Goal: Feedback & Contribution: Submit feedback/report problem

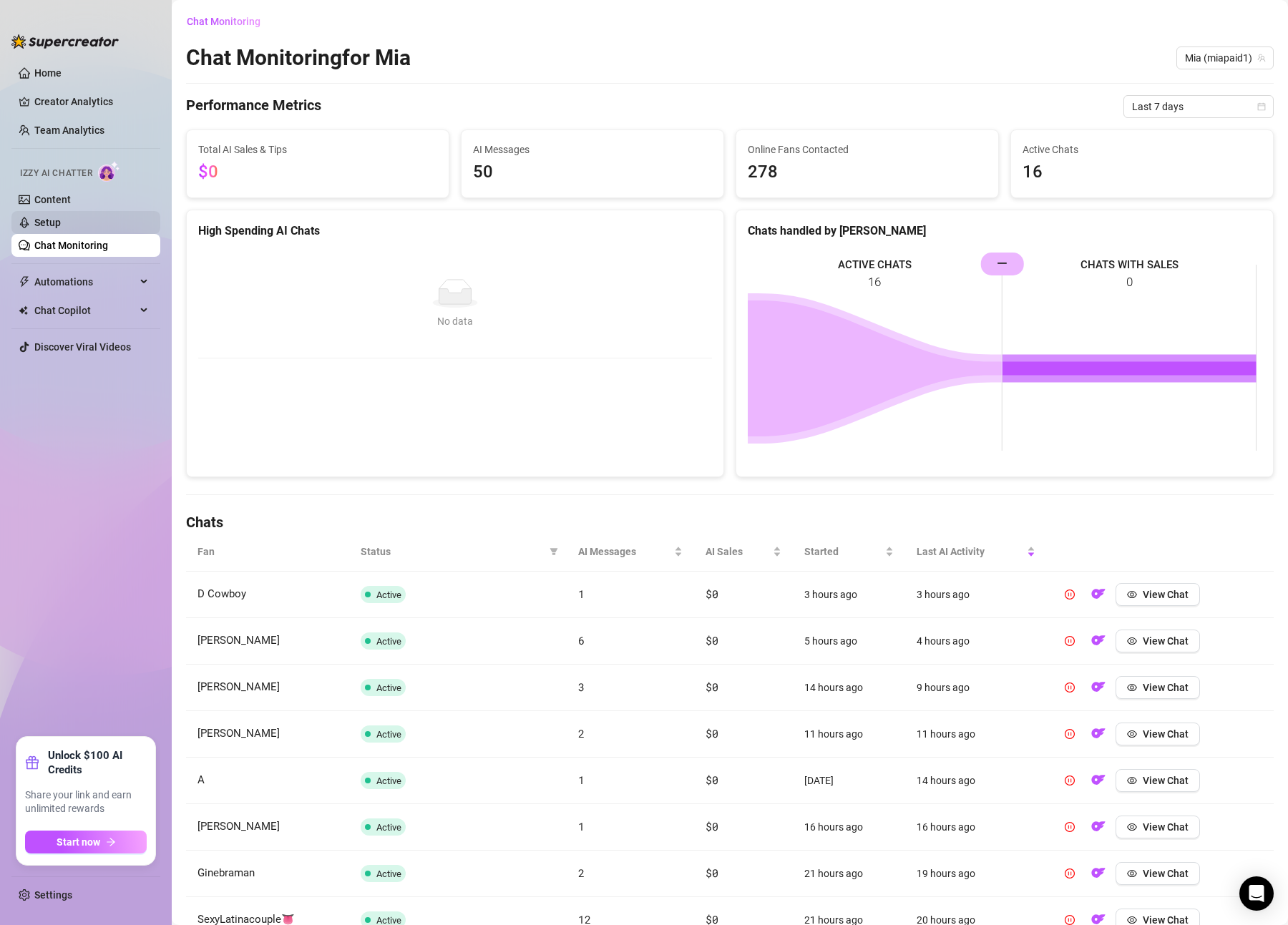
click at [45, 217] on link "Setup" at bounding box center [48, 222] width 27 height 11
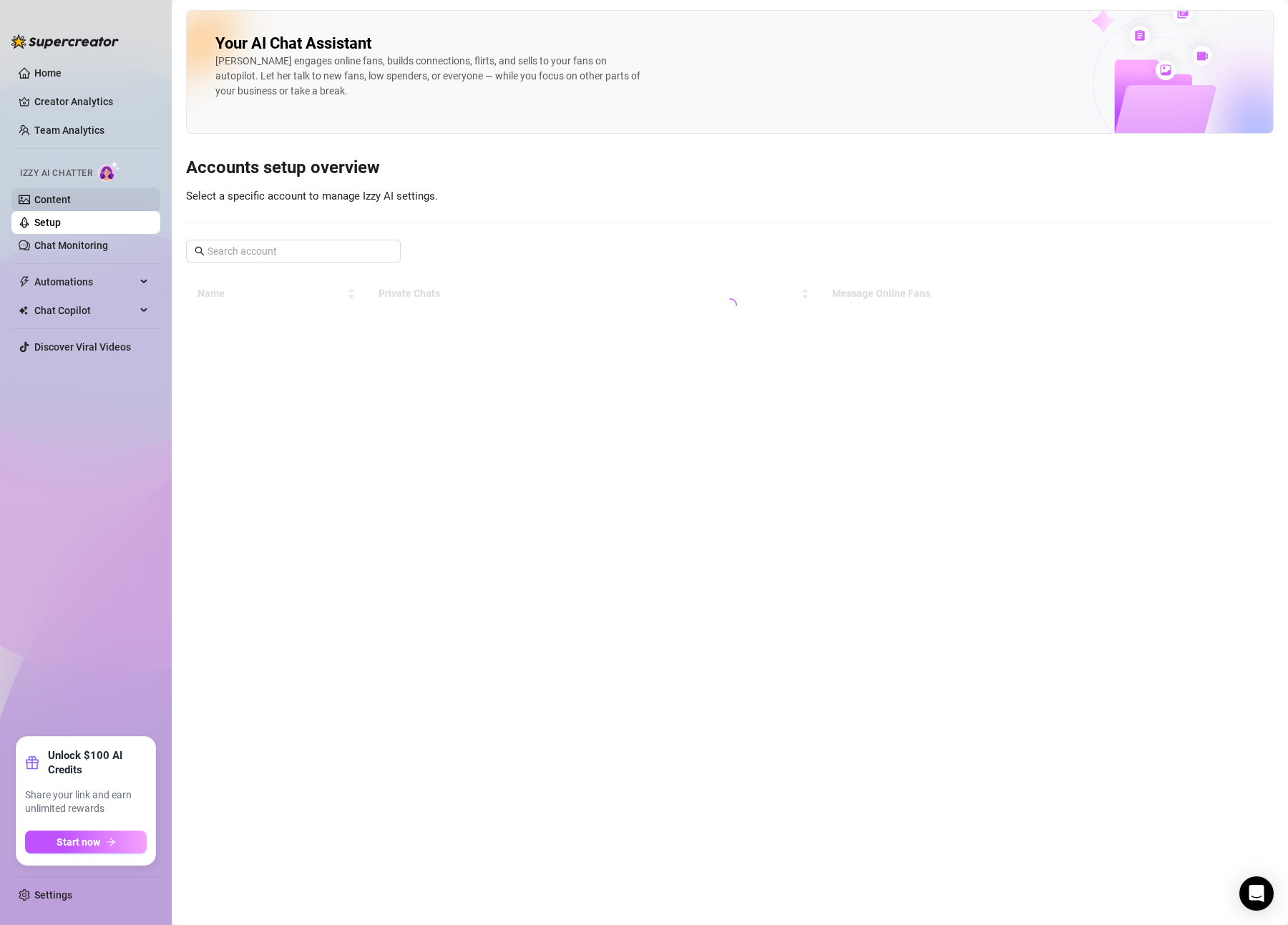
click at [48, 202] on link "Content" at bounding box center [52, 199] width 36 height 11
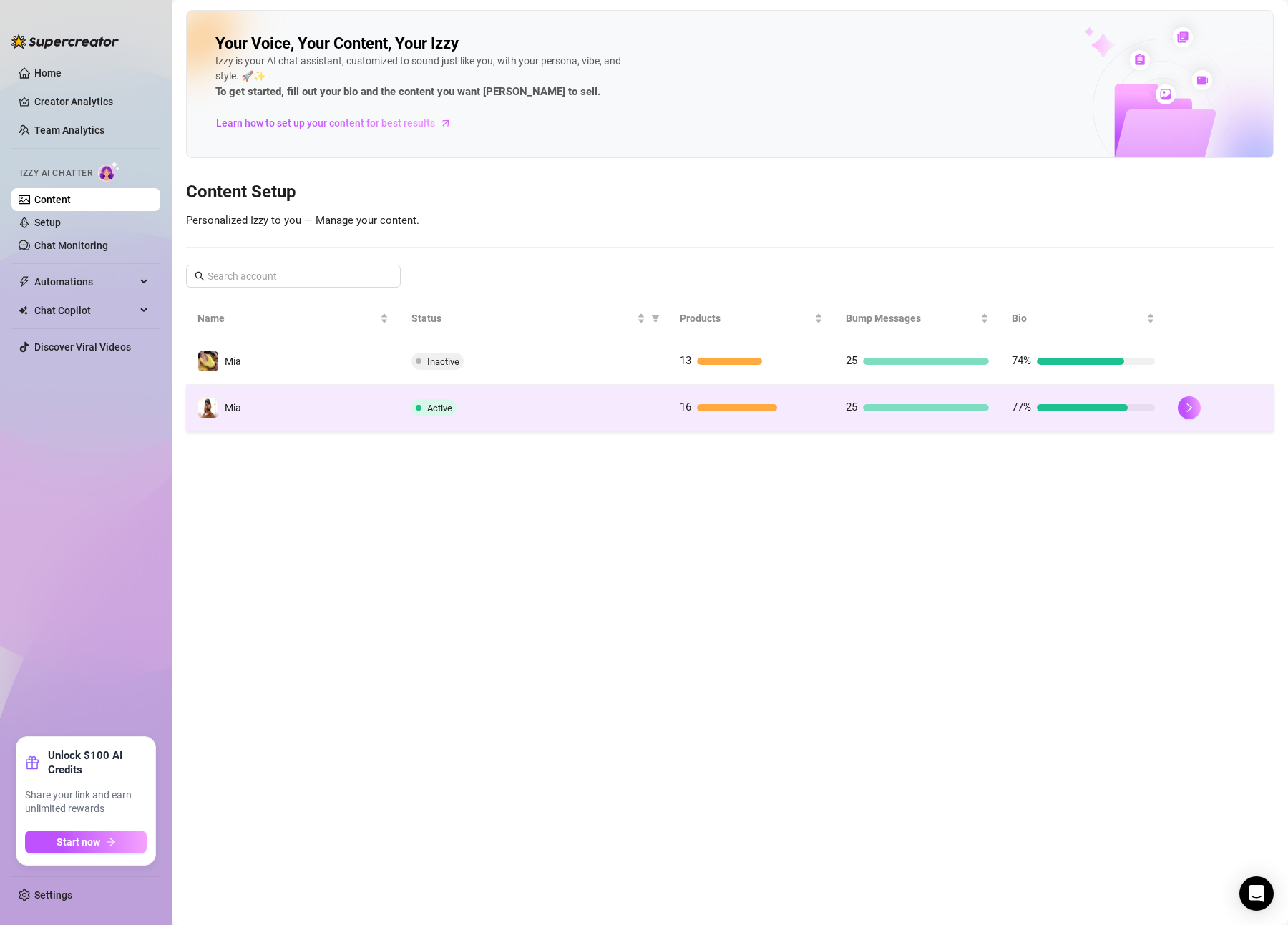
click at [472, 425] on td "Active" at bounding box center [534, 408] width 268 height 46
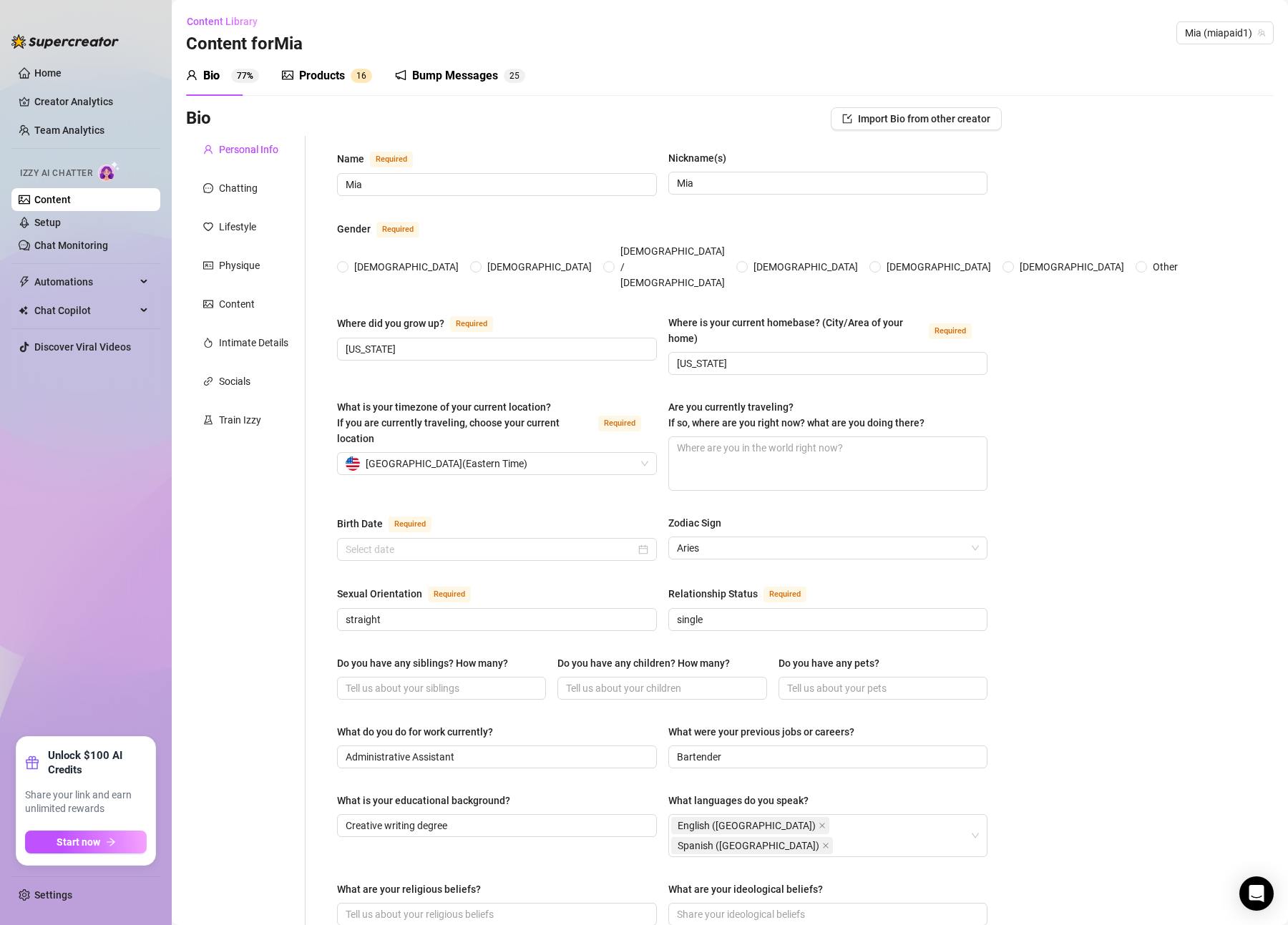
radio input "true"
type input "[DATE]"
click at [100, 240] on link "Chat Monitoring" at bounding box center [71, 245] width 74 height 11
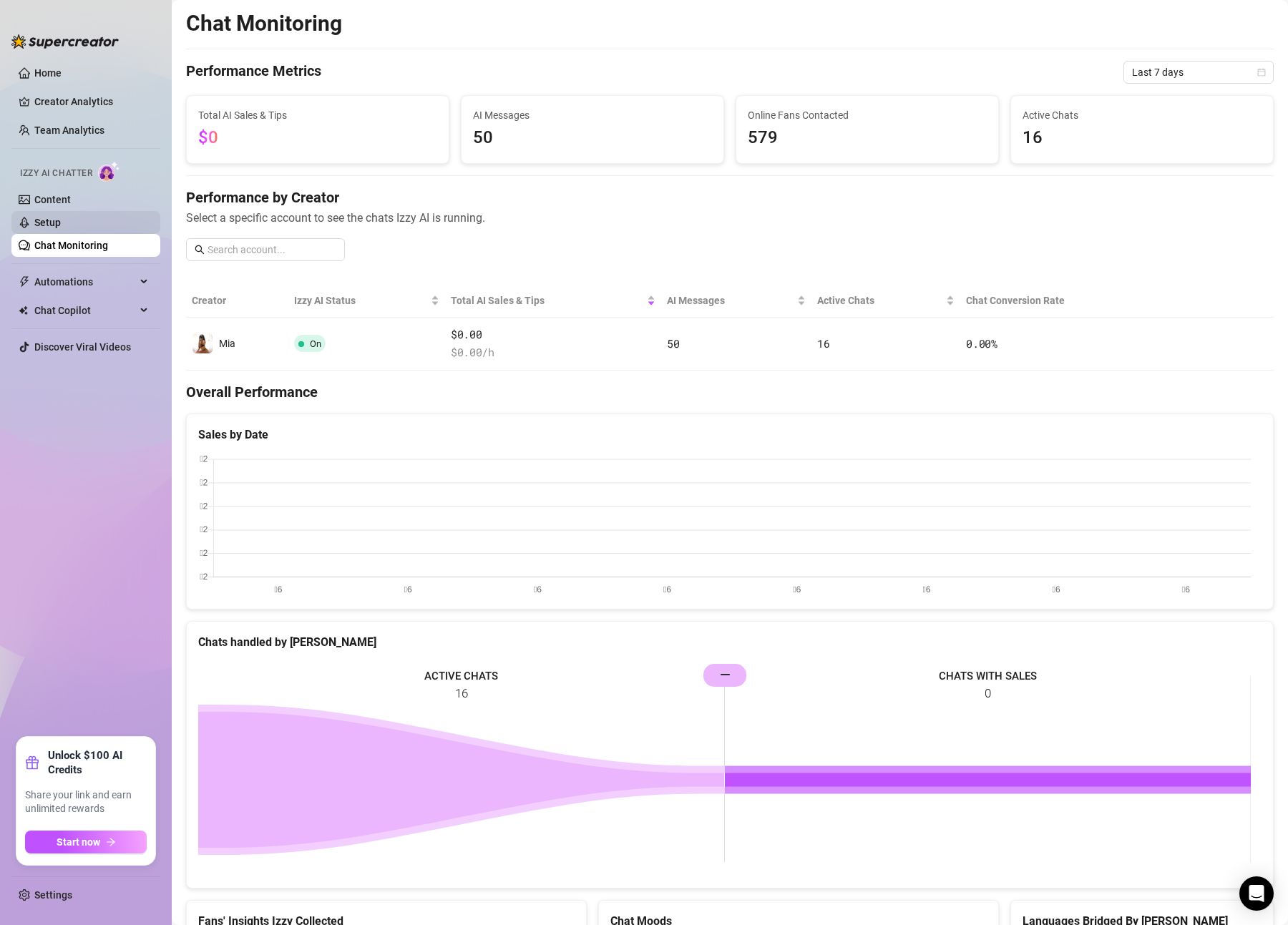
click at [61, 227] on link "Setup" at bounding box center [48, 222] width 27 height 11
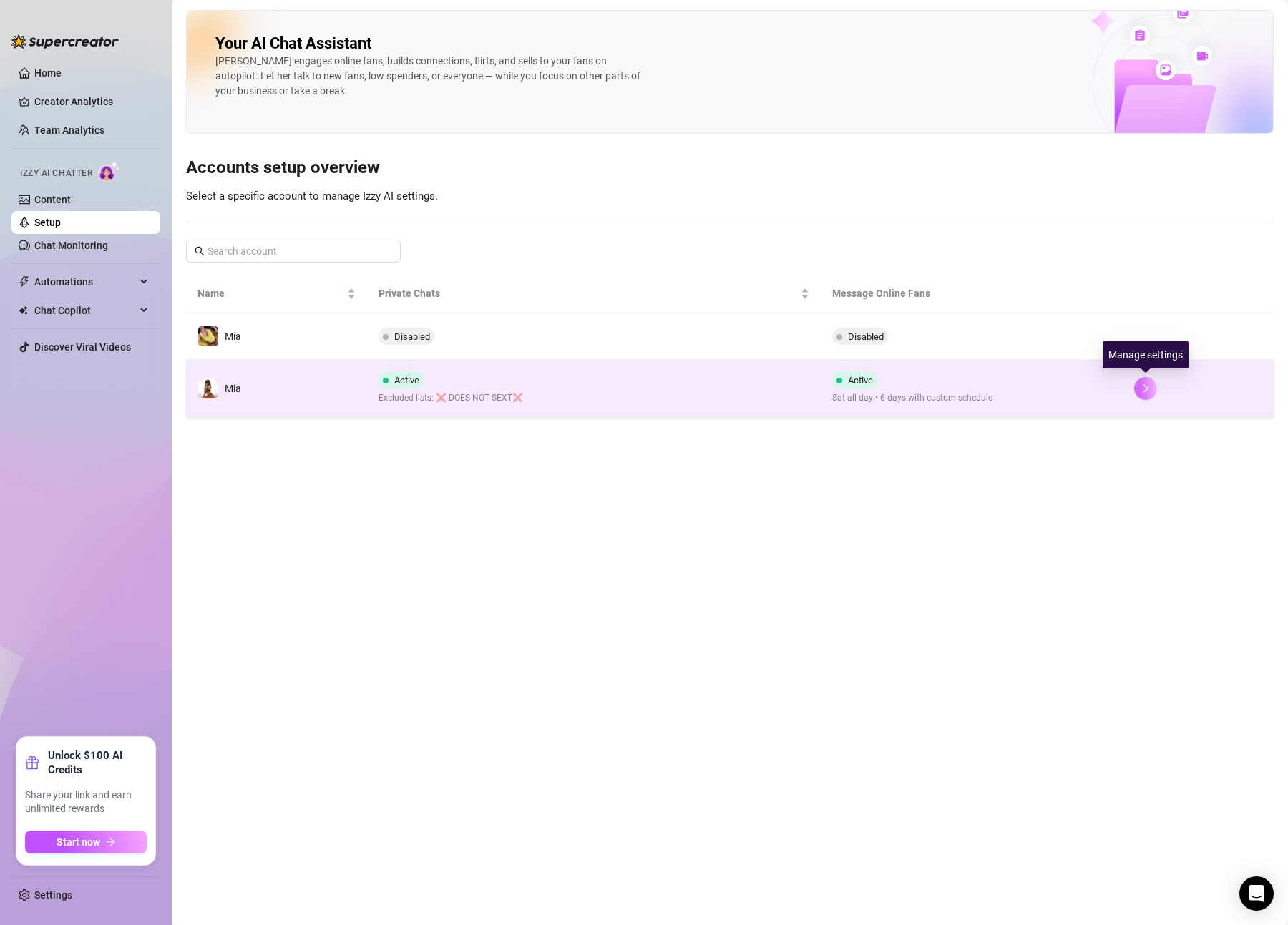
click at [1153, 386] on button "button" at bounding box center [1146, 388] width 23 height 23
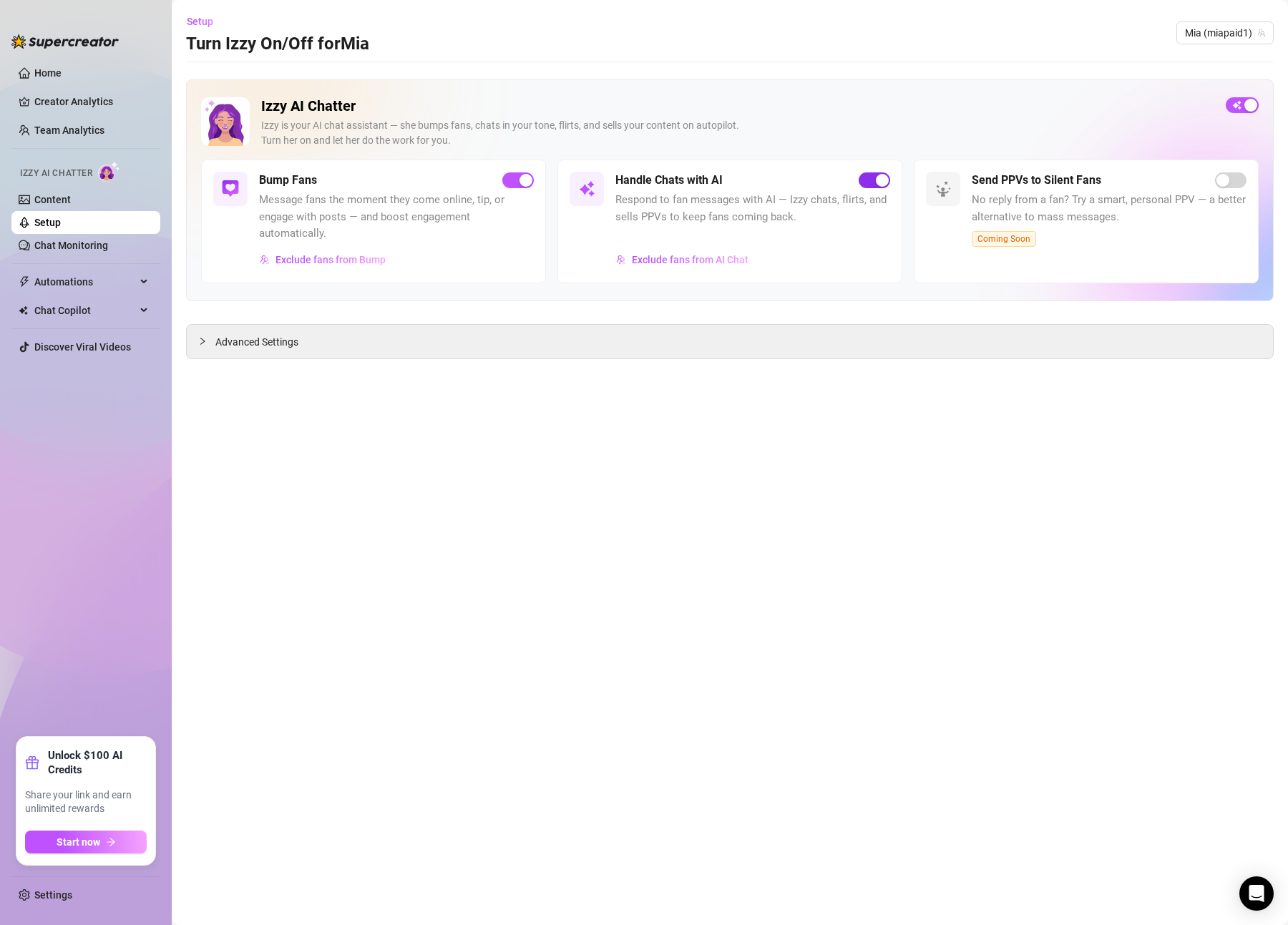
click at [885, 177] on div "button" at bounding box center [882, 180] width 13 height 13
click at [232, 347] on span "Advanced Settings" at bounding box center [257, 342] width 83 height 16
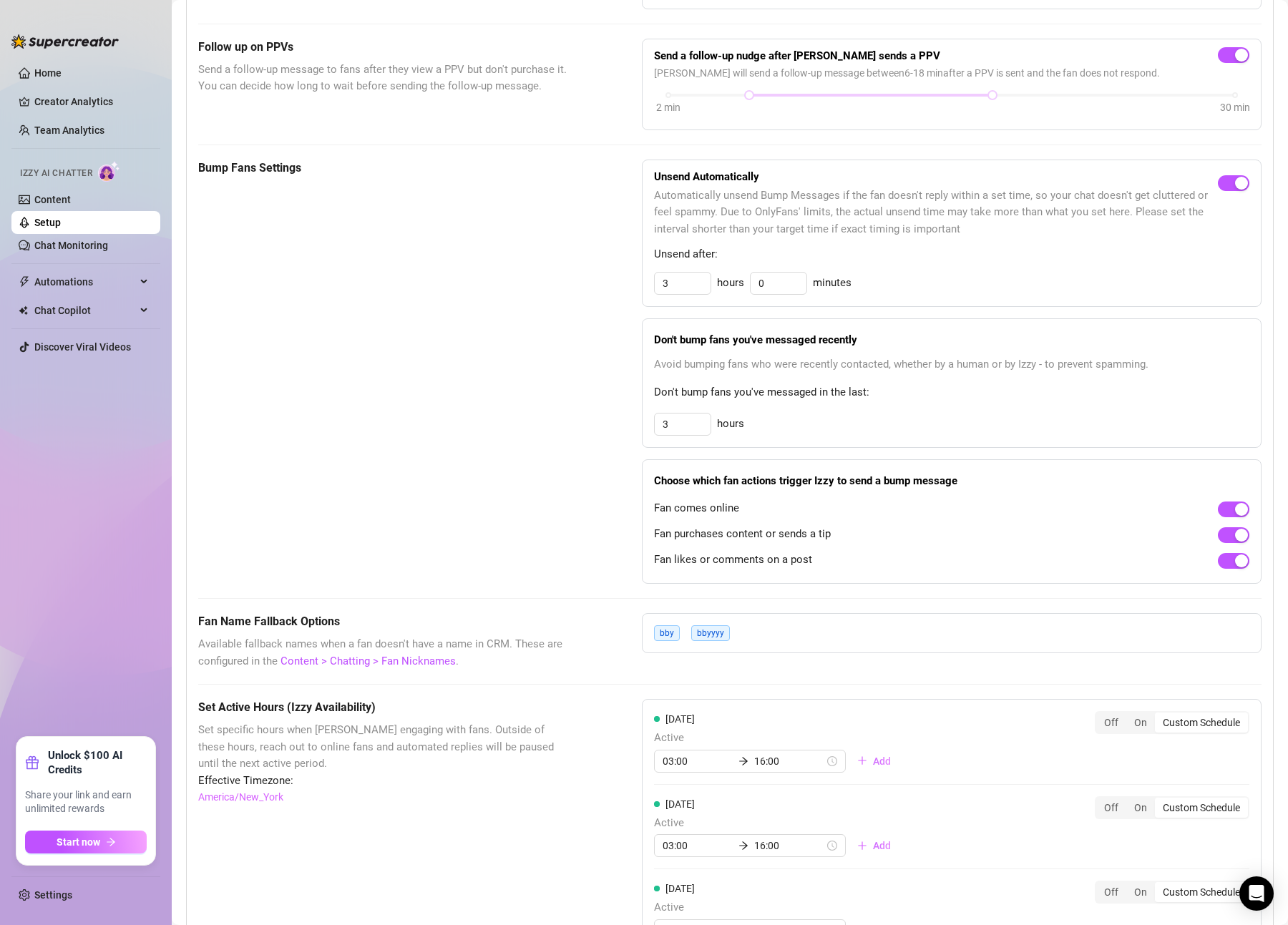
scroll to position [618, 0]
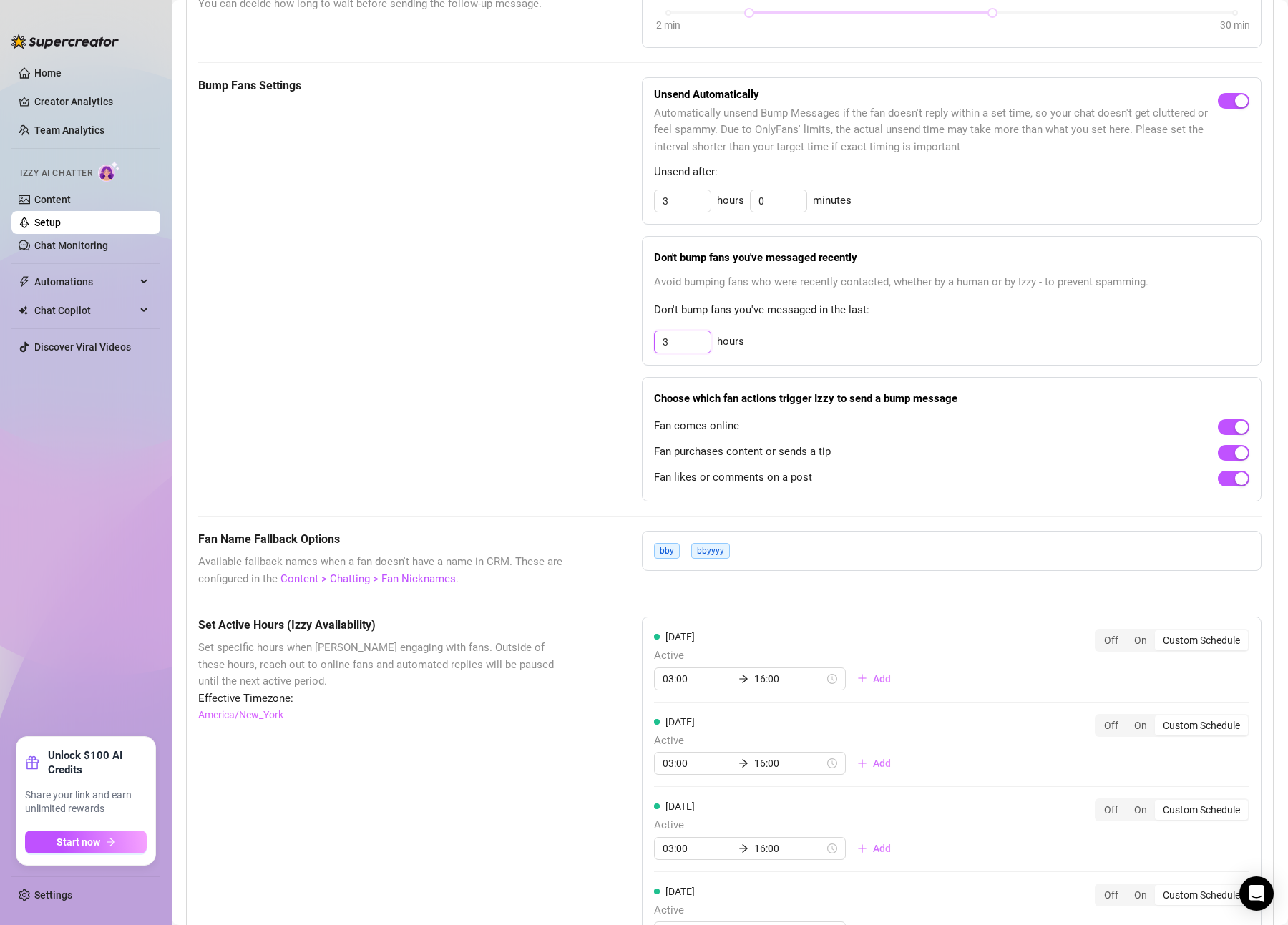
drag, startPoint x: 686, startPoint y: 343, endPoint x: 623, endPoint y: 342, distance: 63.0
click at [623, 342] on div "Bump Fans Settings Unsend Automatically Automatically unsend Bump Messages if t…" at bounding box center [730, 289] width 1064 height 424
type input "8"
click at [619, 363] on div "Bump Fans Settings Unsend Automatically Automatically unsend Bump Messages if t…" at bounding box center [730, 289] width 1064 height 424
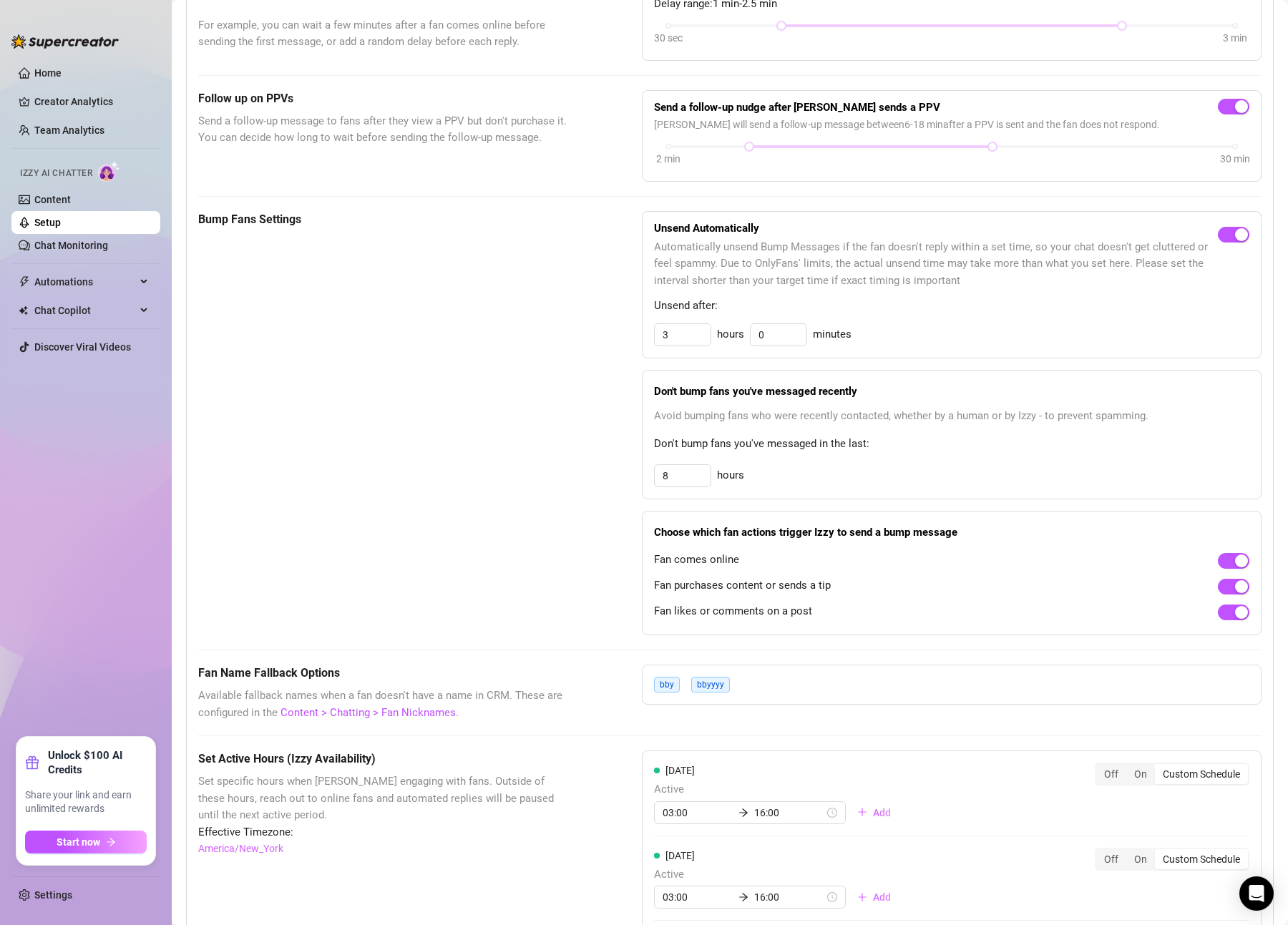
scroll to position [0, 0]
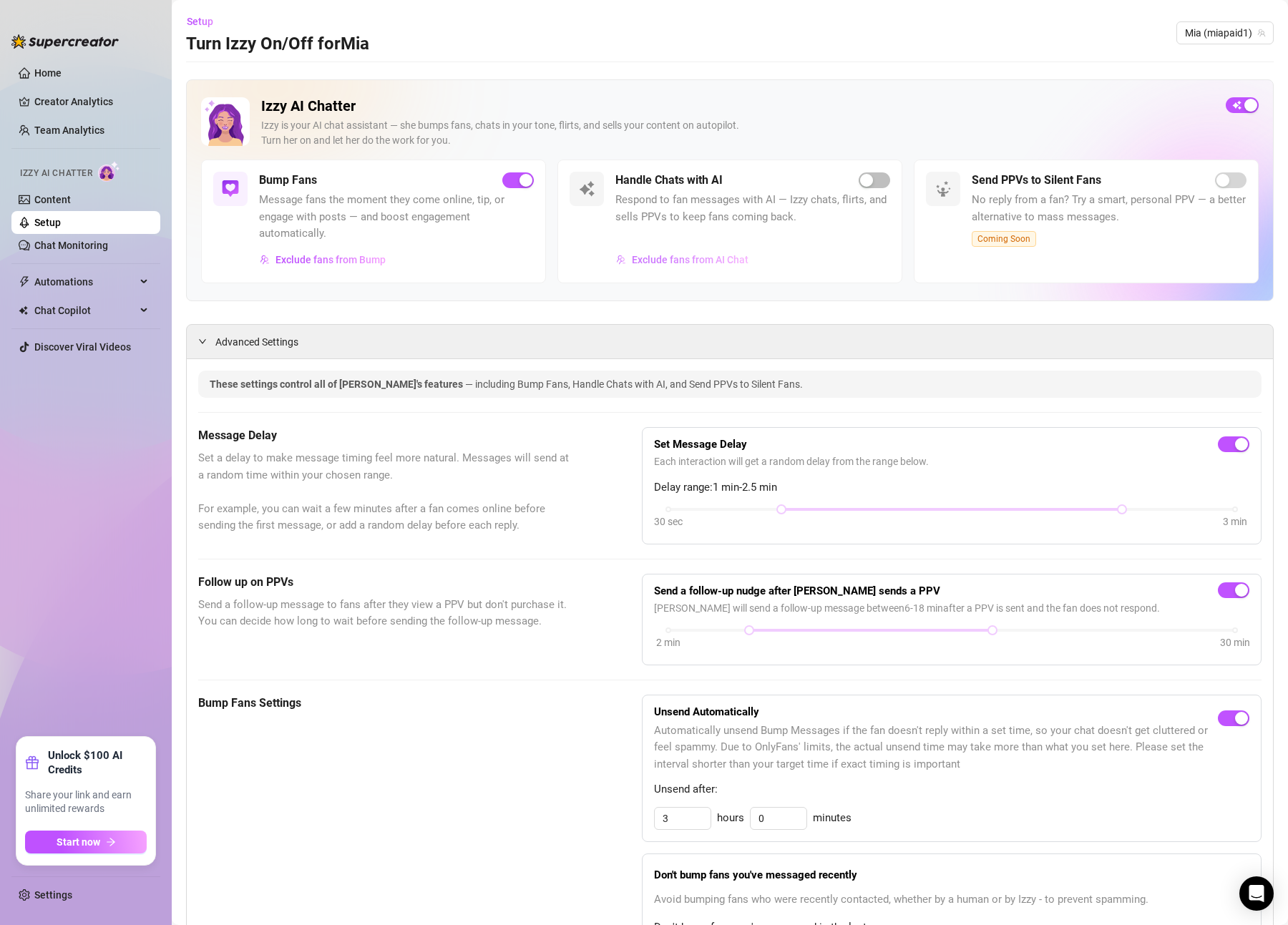
click at [663, 255] on span "Exclude fans from AI Chat" at bounding box center [690, 259] width 117 height 11
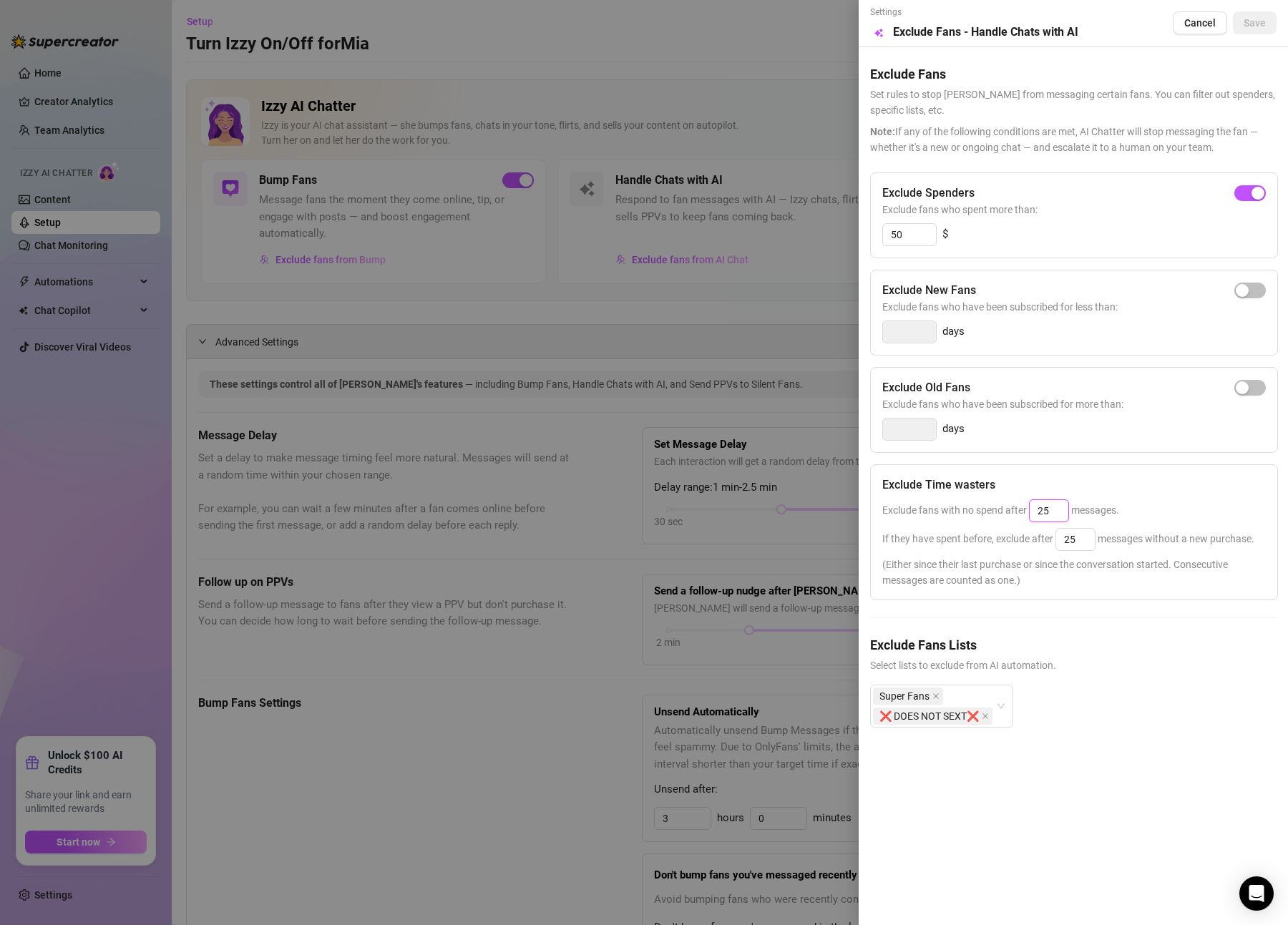
click at [1048, 502] on input "25" at bounding box center [1049, 510] width 39 height 22
type input "25"
click at [1054, 470] on div "Exclude Time wasters Exclude fans with no spend after 25 messages. If they have…" at bounding box center [1074, 532] width 408 height 136
click at [1045, 499] on div "25" at bounding box center [1049, 510] width 40 height 23
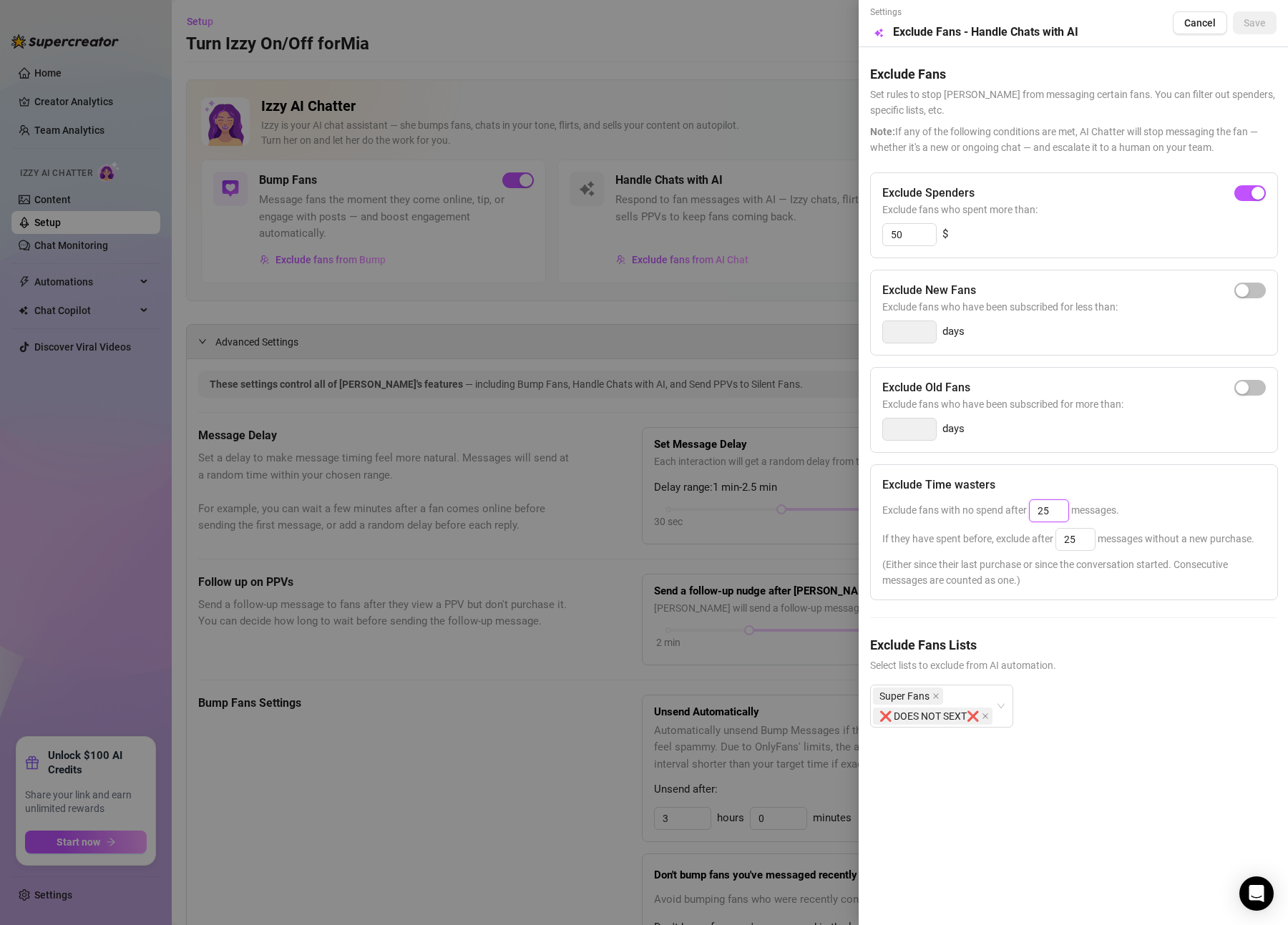
click at [1047, 505] on input "25" at bounding box center [1049, 510] width 39 height 22
click at [1075, 586] on span "(Either since their last purchase or since the conversation started. Consecutiv…" at bounding box center [1074, 572] width 383 height 31
click at [1070, 551] on div "Exclude Time wasters Exclude fans with no spend after 25 messages. If they have…" at bounding box center [1074, 532] width 408 height 136
click at [1068, 541] on input "25" at bounding box center [1076, 539] width 39 height 22
click at [1068, 541] on input "25" at bounding box center [1076, 539] width 39 height 22
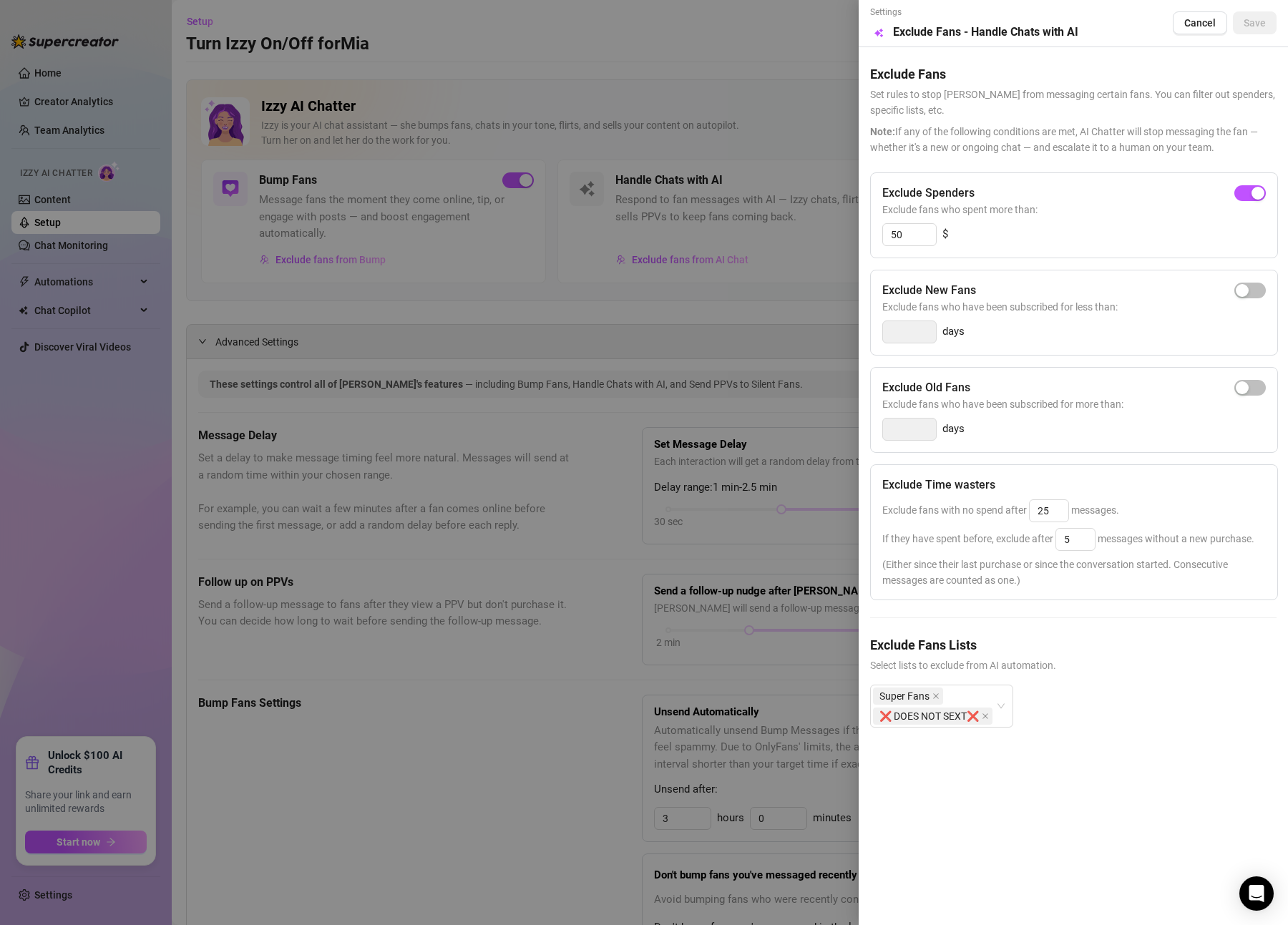
type input "25"
click at [1059, 609] on div "Exclude Spenders Exclude fans who spent more than: 50 $ Exclude New Fans Exclud…" at bounding box center [1074, 461] width 407 height 578
click at [828, 582] on div at bounding box center [644, 462] width 1288 height 925
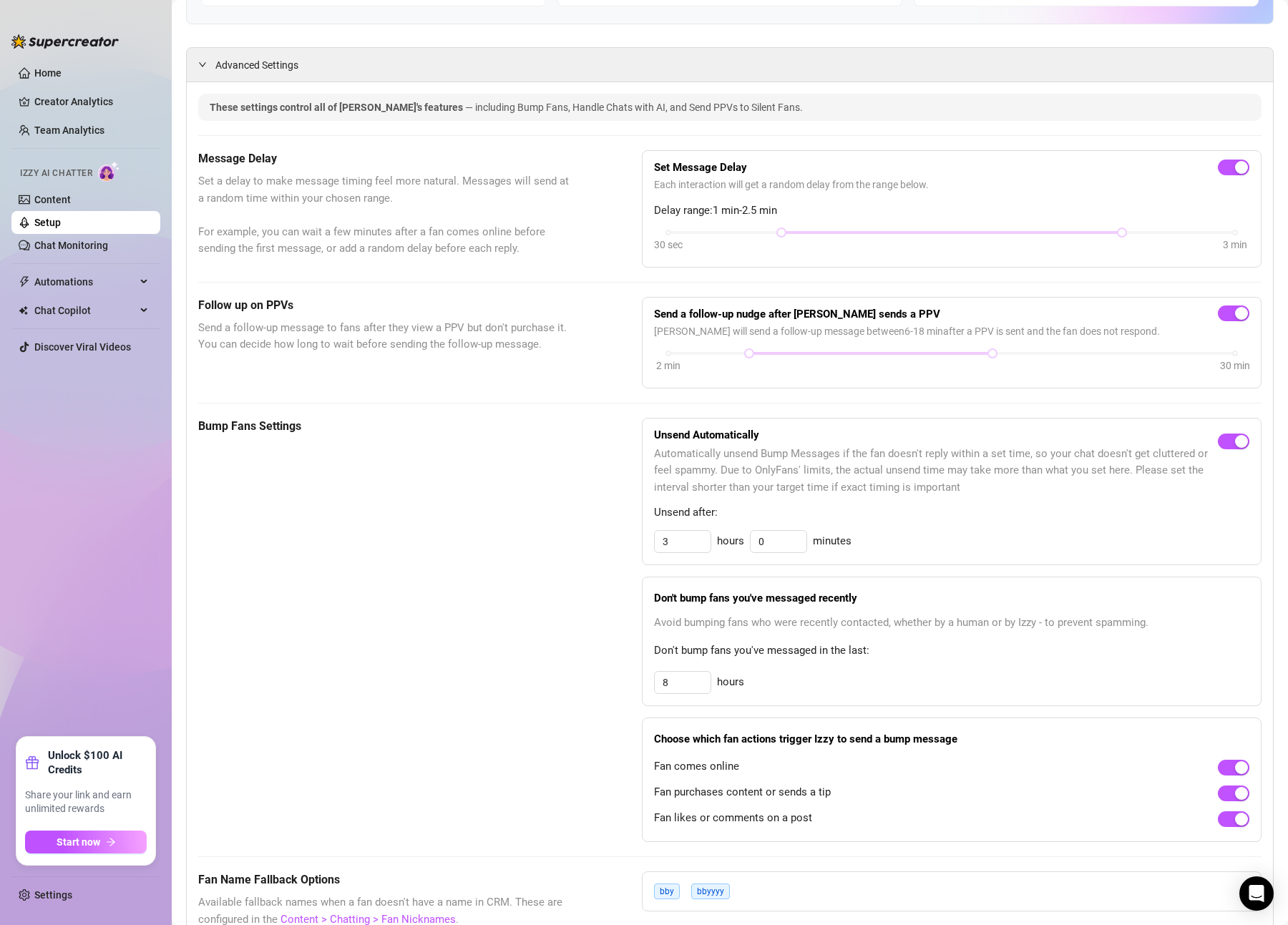
scroll to position [167, 0]
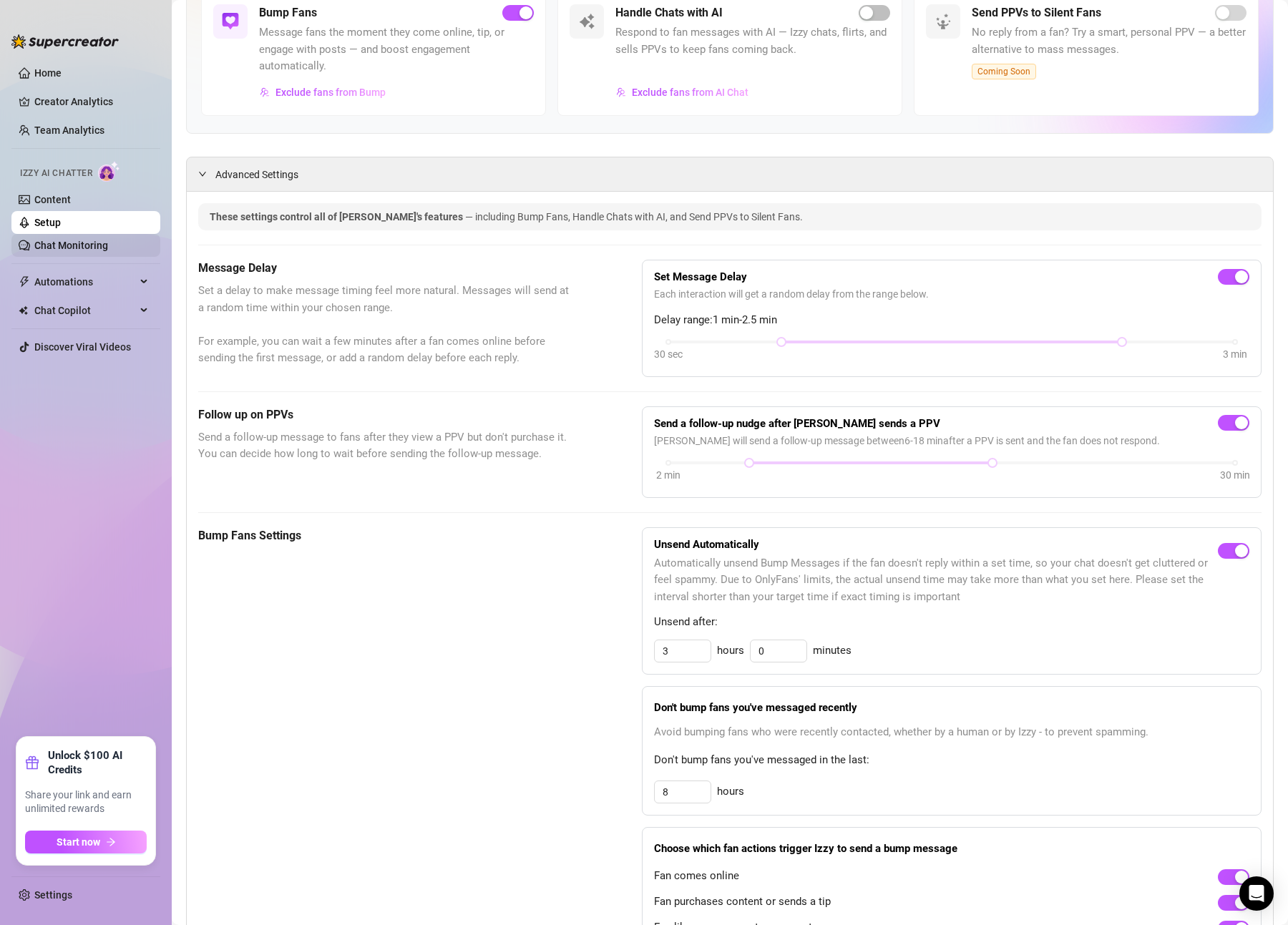
click at [77, 241] on link "Chat Monitoring" at bounding box center [71, 245] width 74 height 11
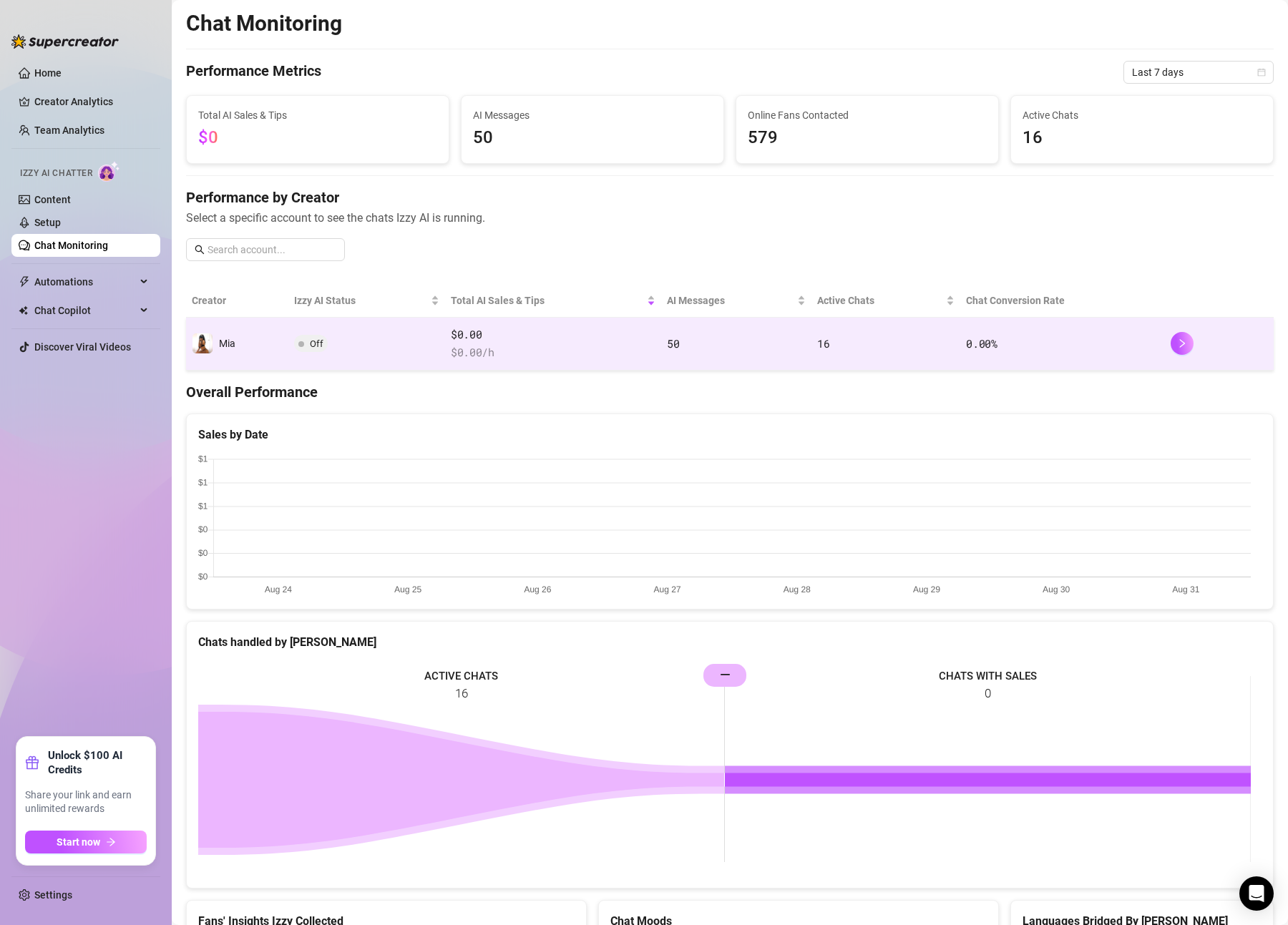
click at [358, 332] on td "Off" at bounding box center [366, 344] width 157 height 53
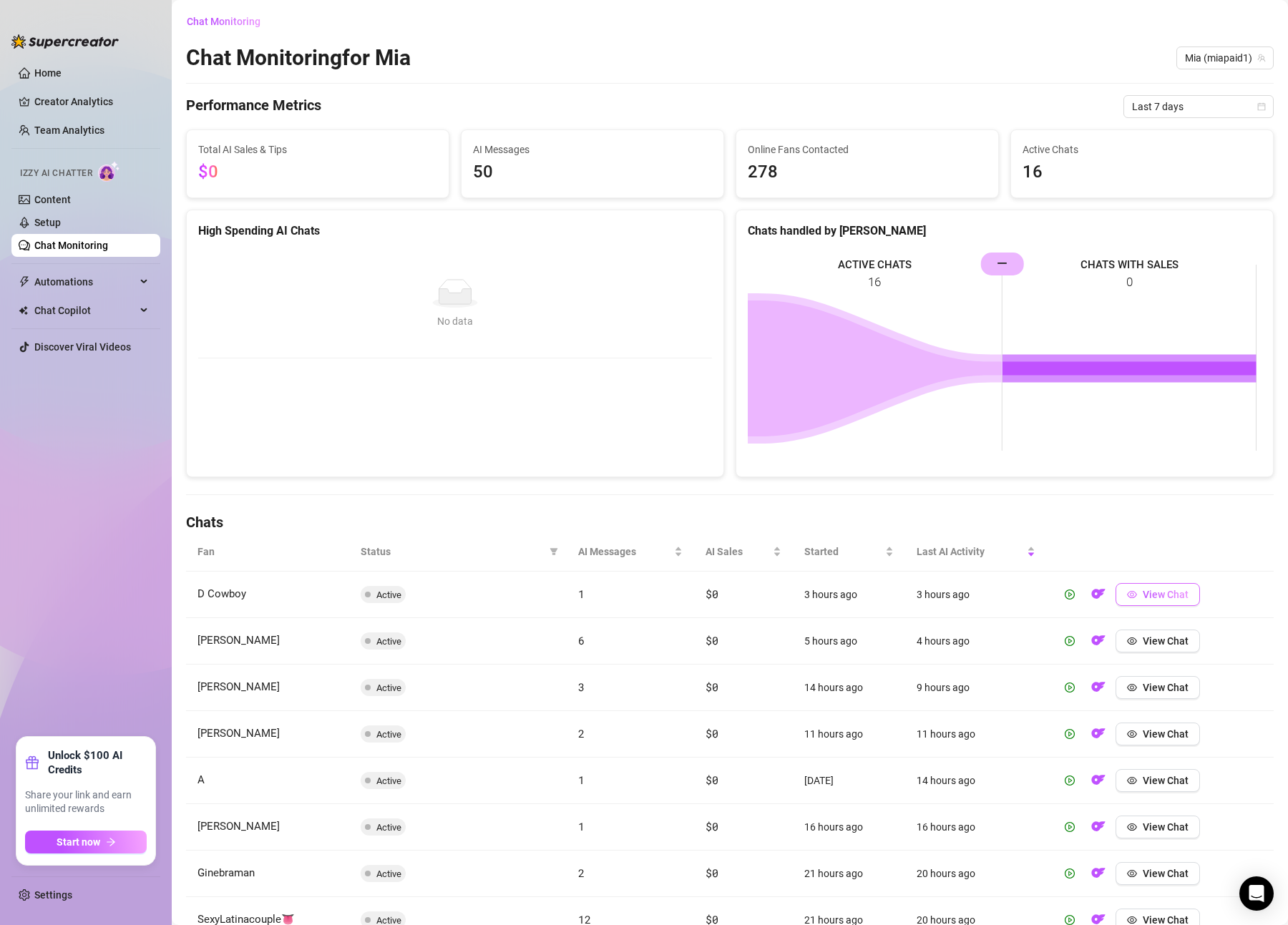
click at [1146, 598] on span "View Chat" at bounding box center [1166, 594] width 46 height 11
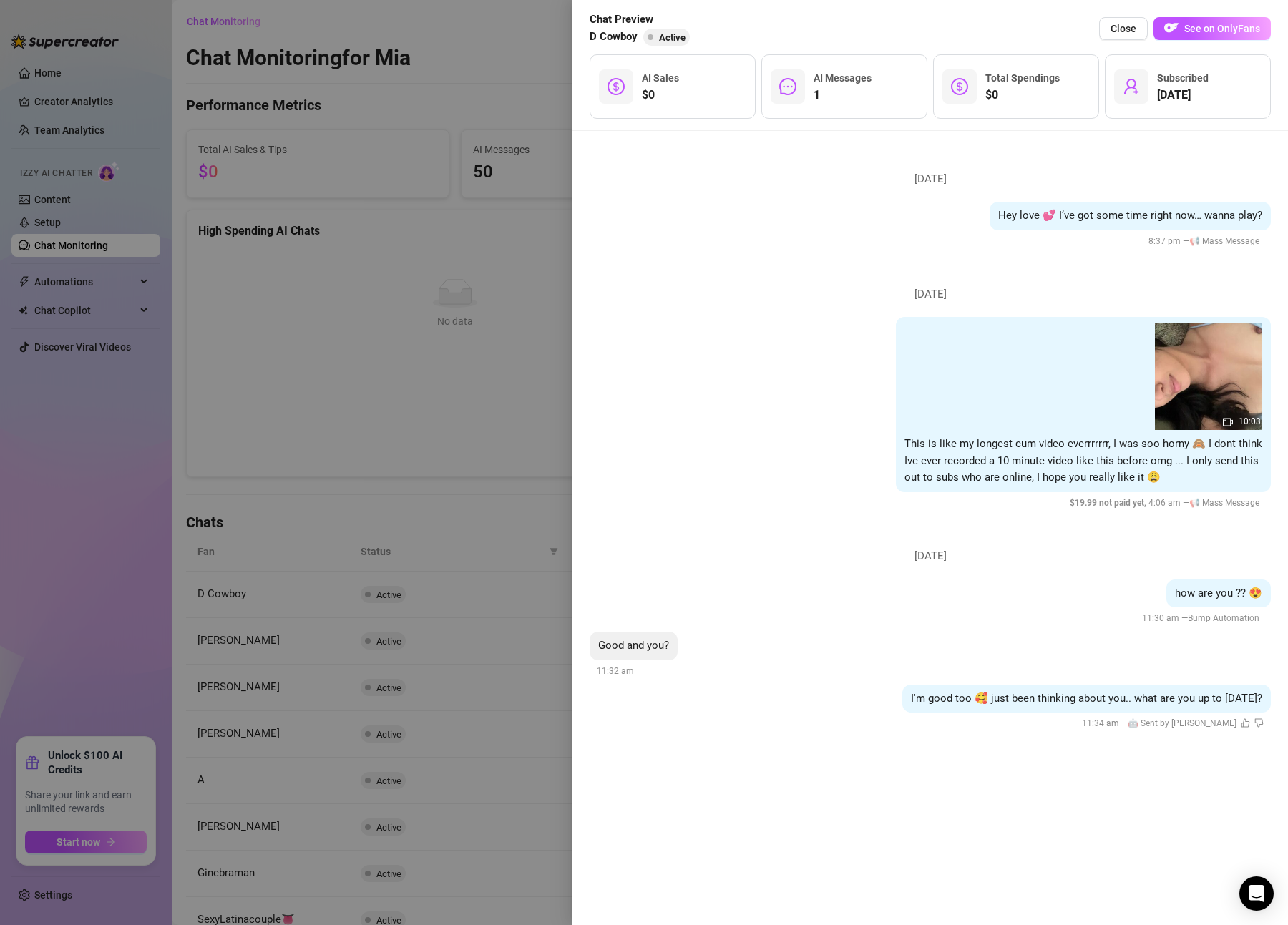
click at [417, 641] on div at bounding box center [644, 462] width 1288 height 925
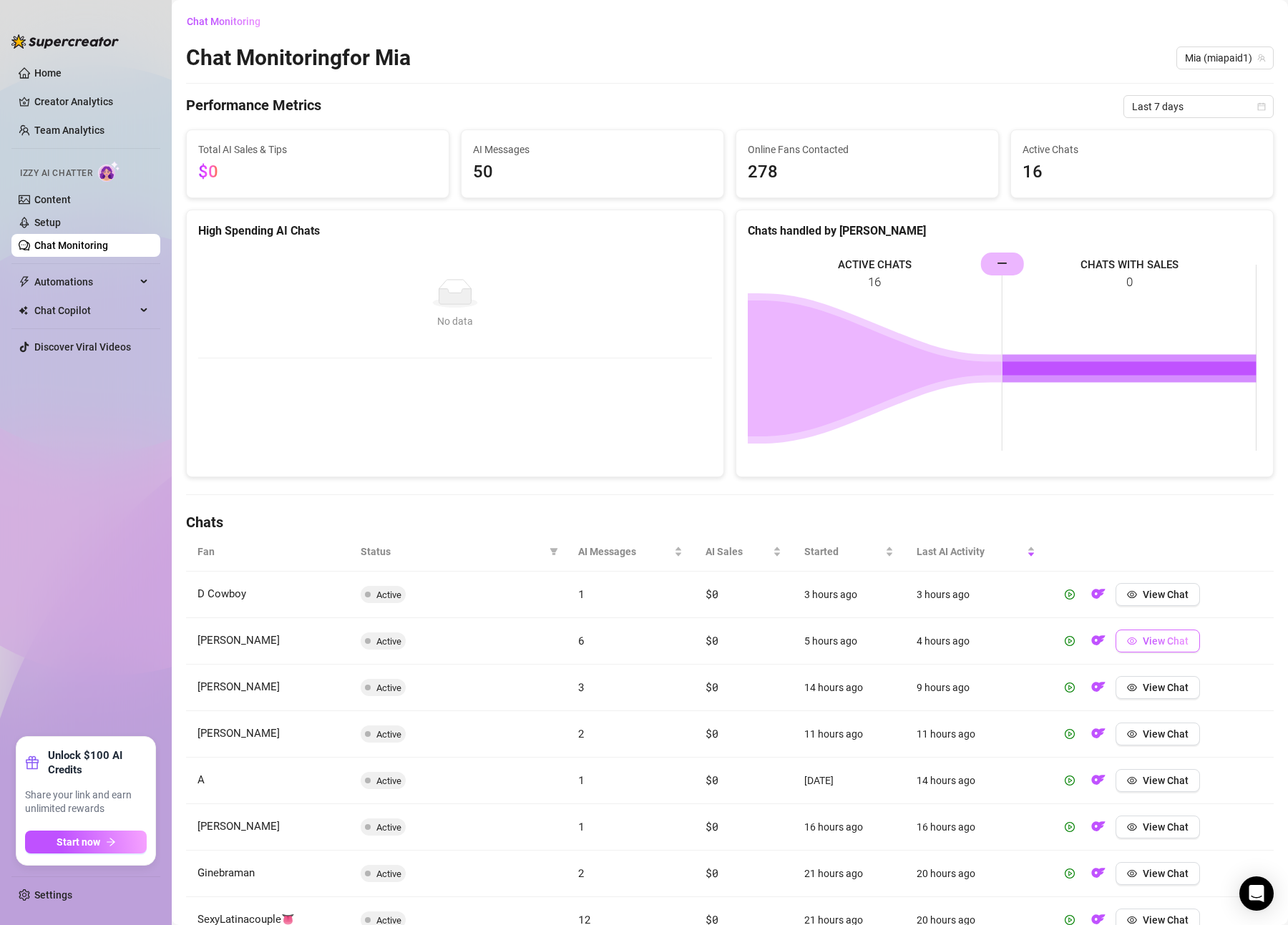
click at [1143, 639] on span "View Chat" at bounding box center [1166, 641] width 46 height 11
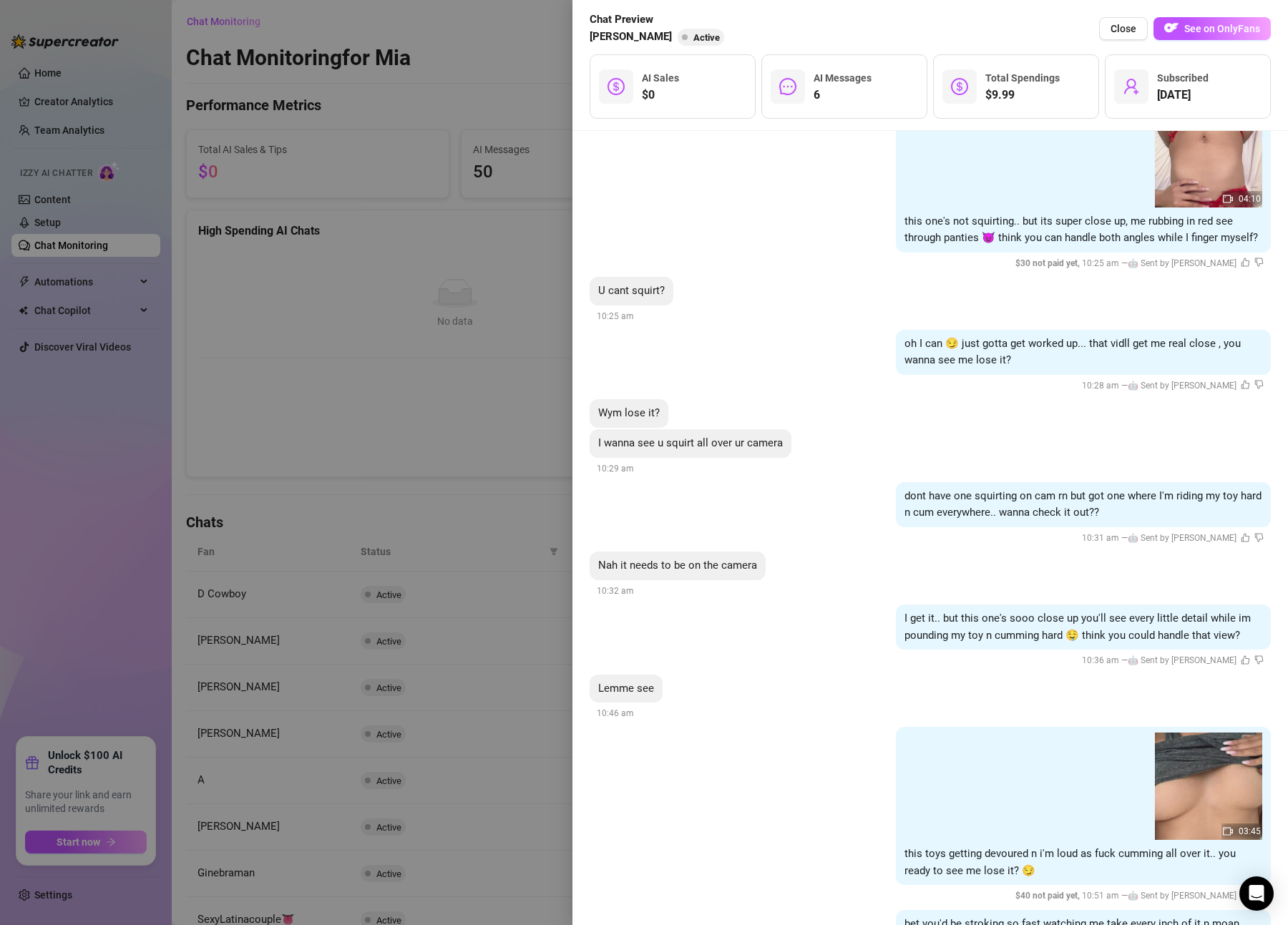
scroll to position [589, 0]
click at [1255, 382] on icon "dislike" at bounding box center [1260, 385] width 9 height 9
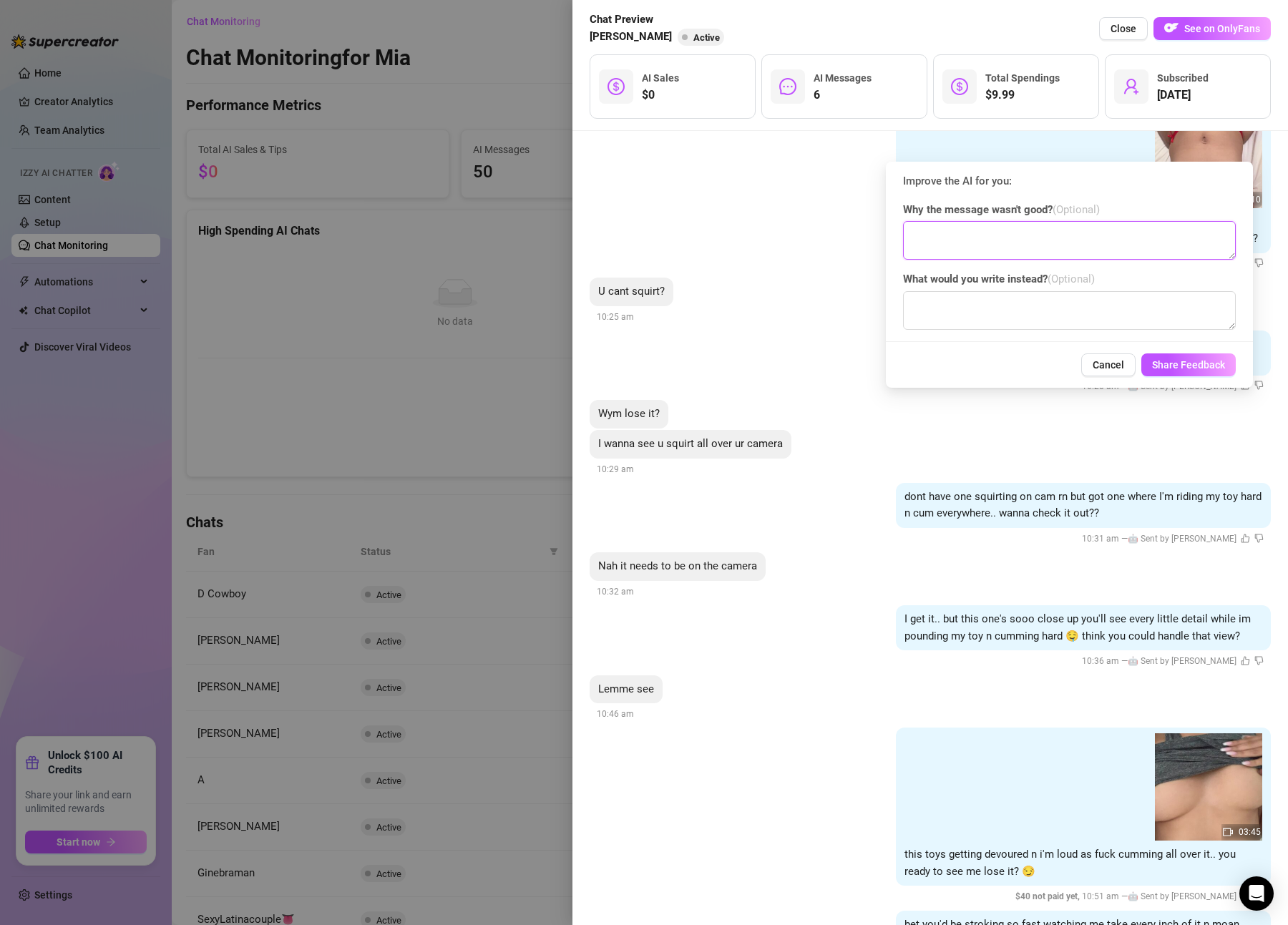
click at [1122, 243] on textarea at bounding box center [1069, 240] width 333 height 39
type textarea "saids I can squirt, I cannot SQUIRT."
click at [1068, 304] on textarea at bounding box center [1069, 310] width 333 height 39
type textarea "I dont squirt"
click at [1200, 365] on span "Share Feedback" at bounding box center [1189, 365] width 73 height 11
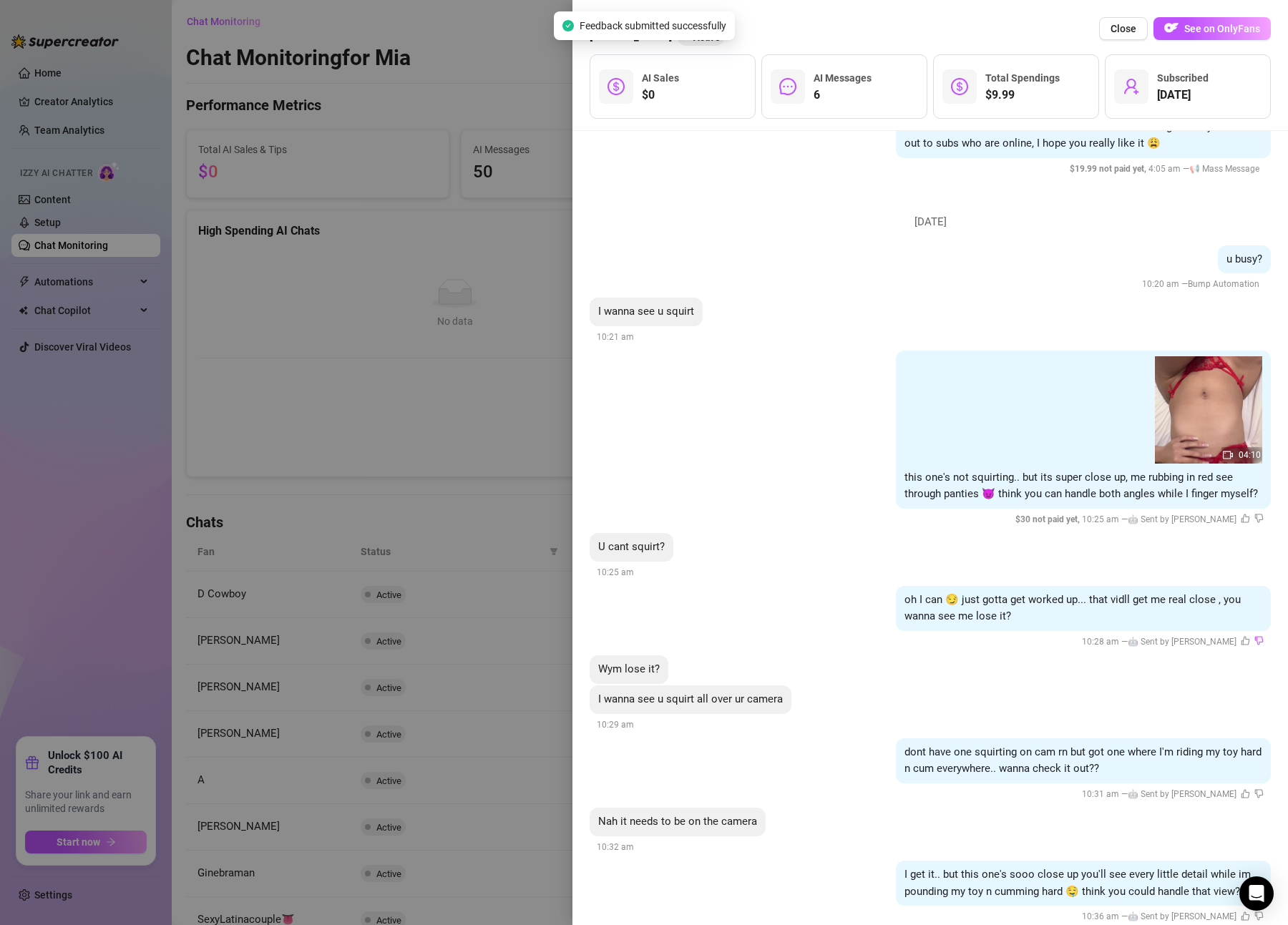
scroll to position [772, 0]
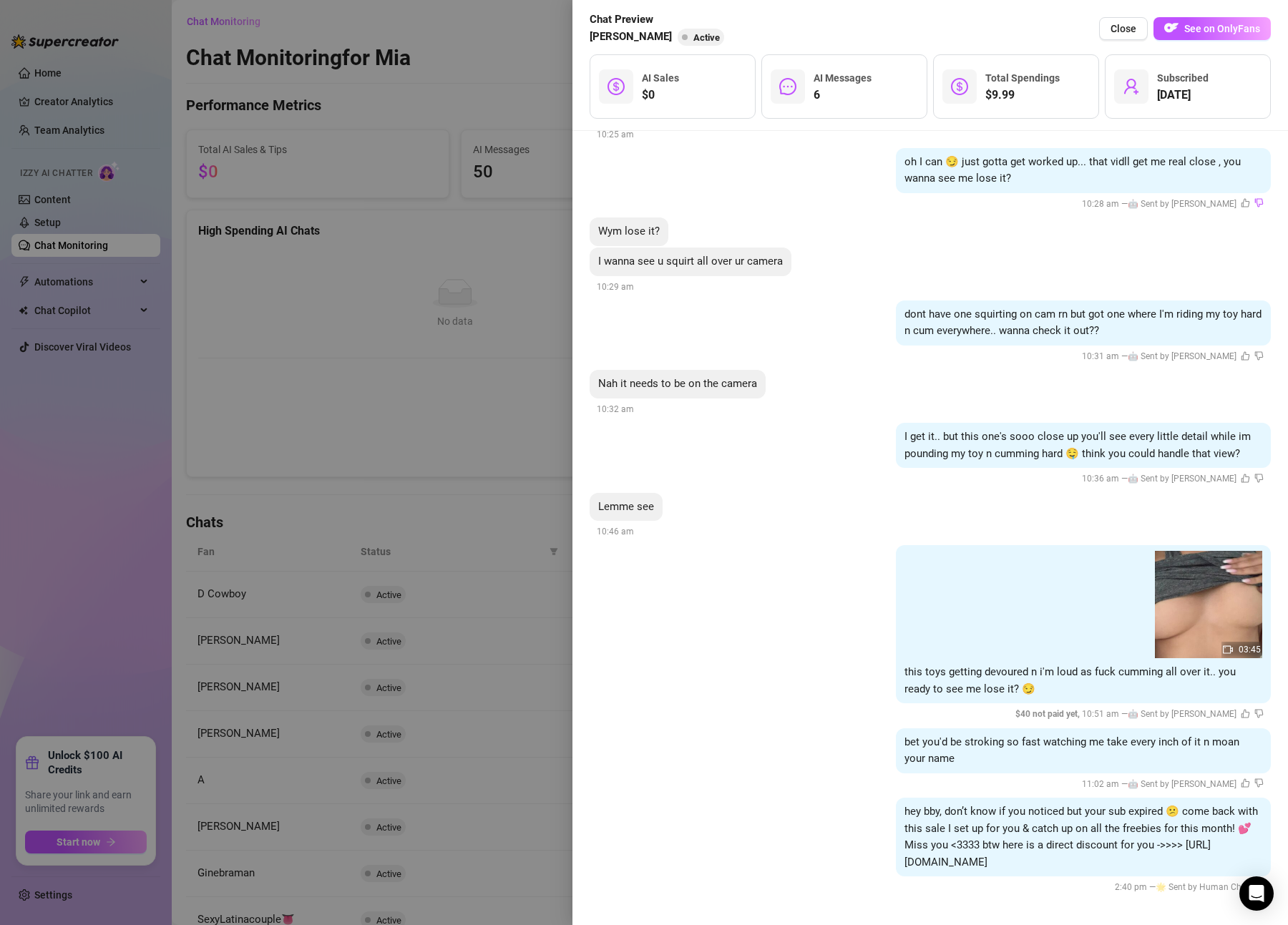
click at [459, 529] on div at bounding box center [644, 462] width 1288 height 925
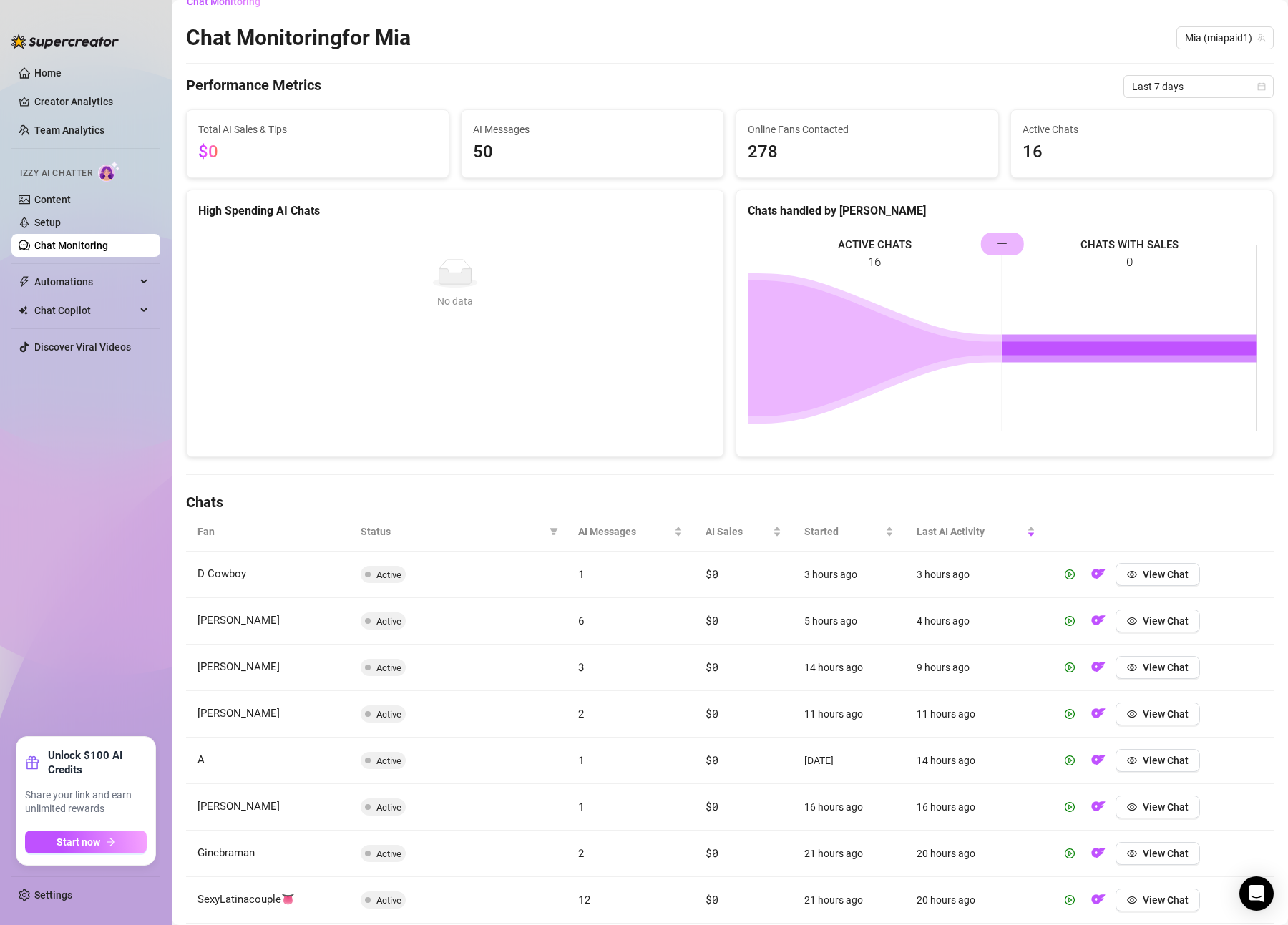
scroll to position [23, 0]
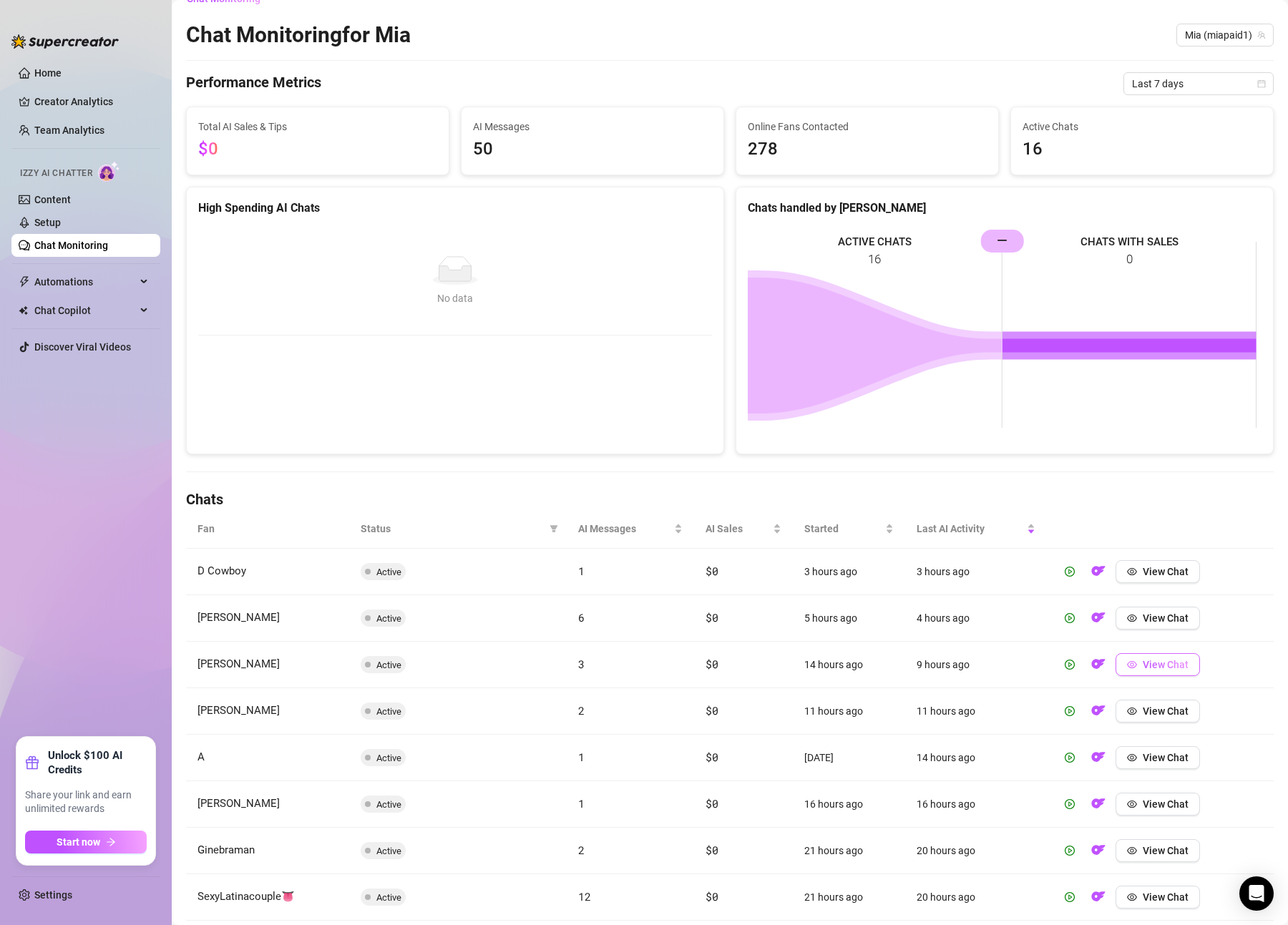
click at [1116, 664] on button "View Chat" at bounding box center [1158, 665] width 84 height 23
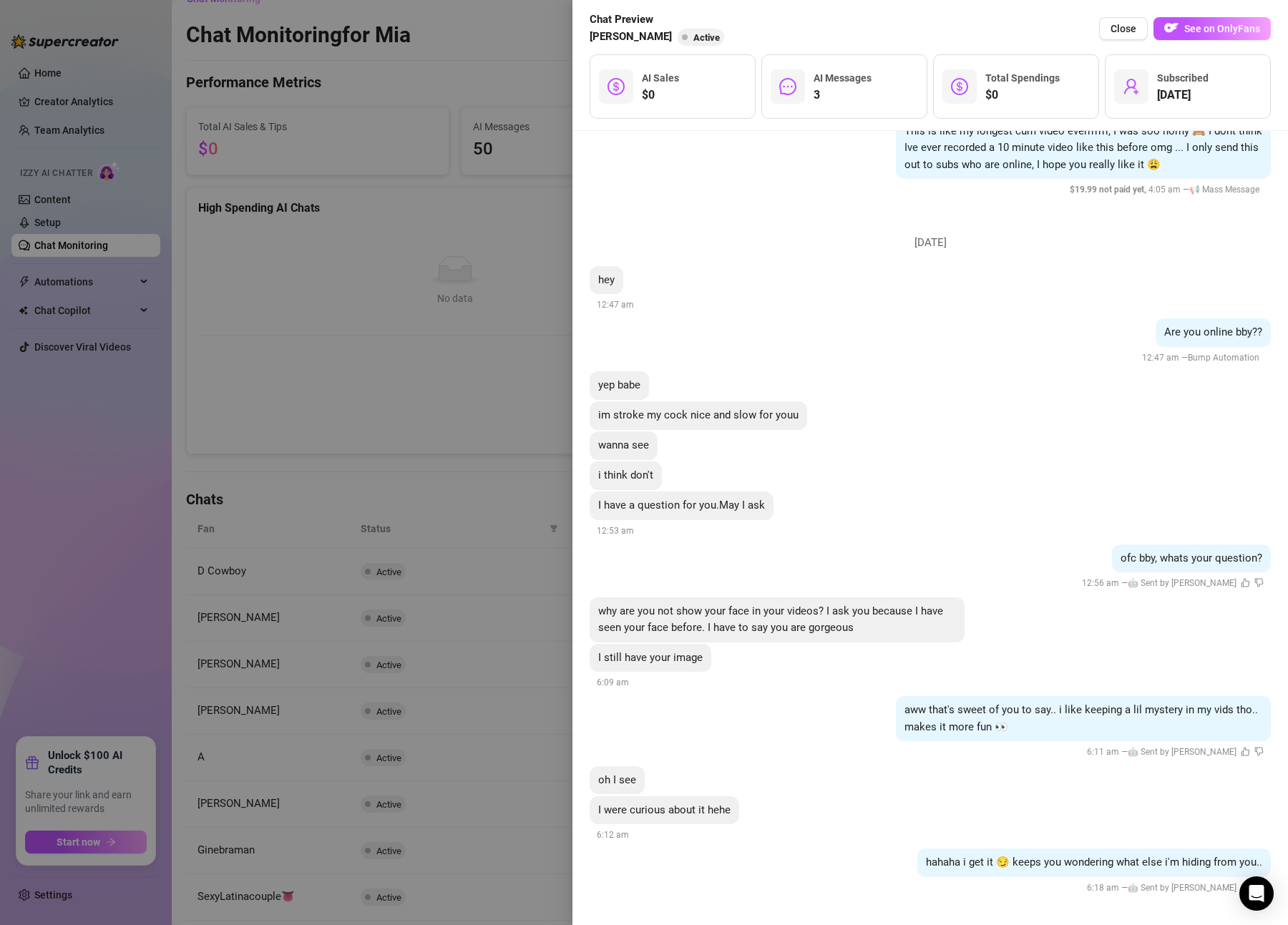
scroll to position [630, 0]
click at [476, 542] on div at bounding box center [644, 462] width 1288 height 925
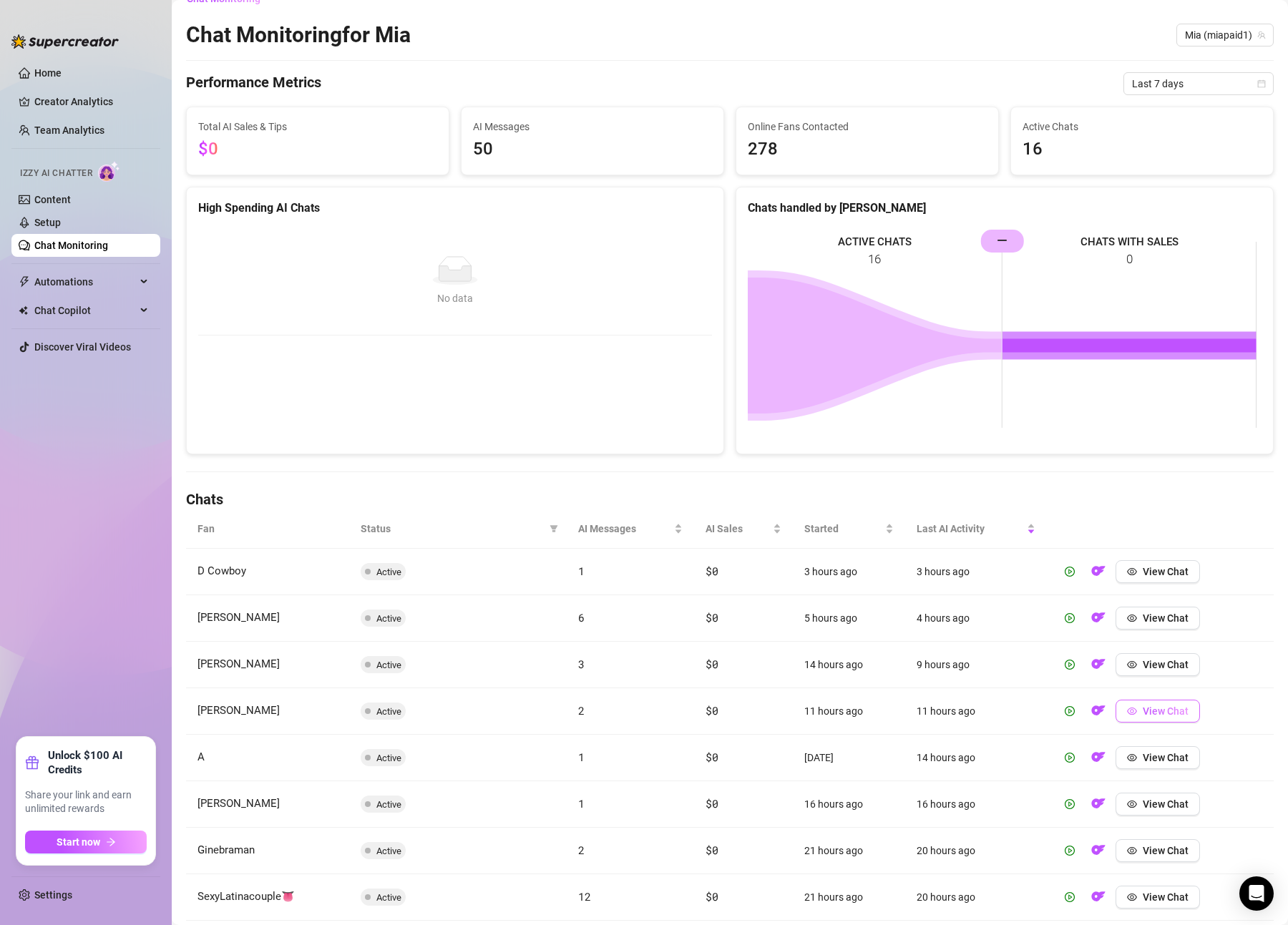
click at [1147, 713] on span "View Chat" at bounding box center [1166, 711] width 46 height 11
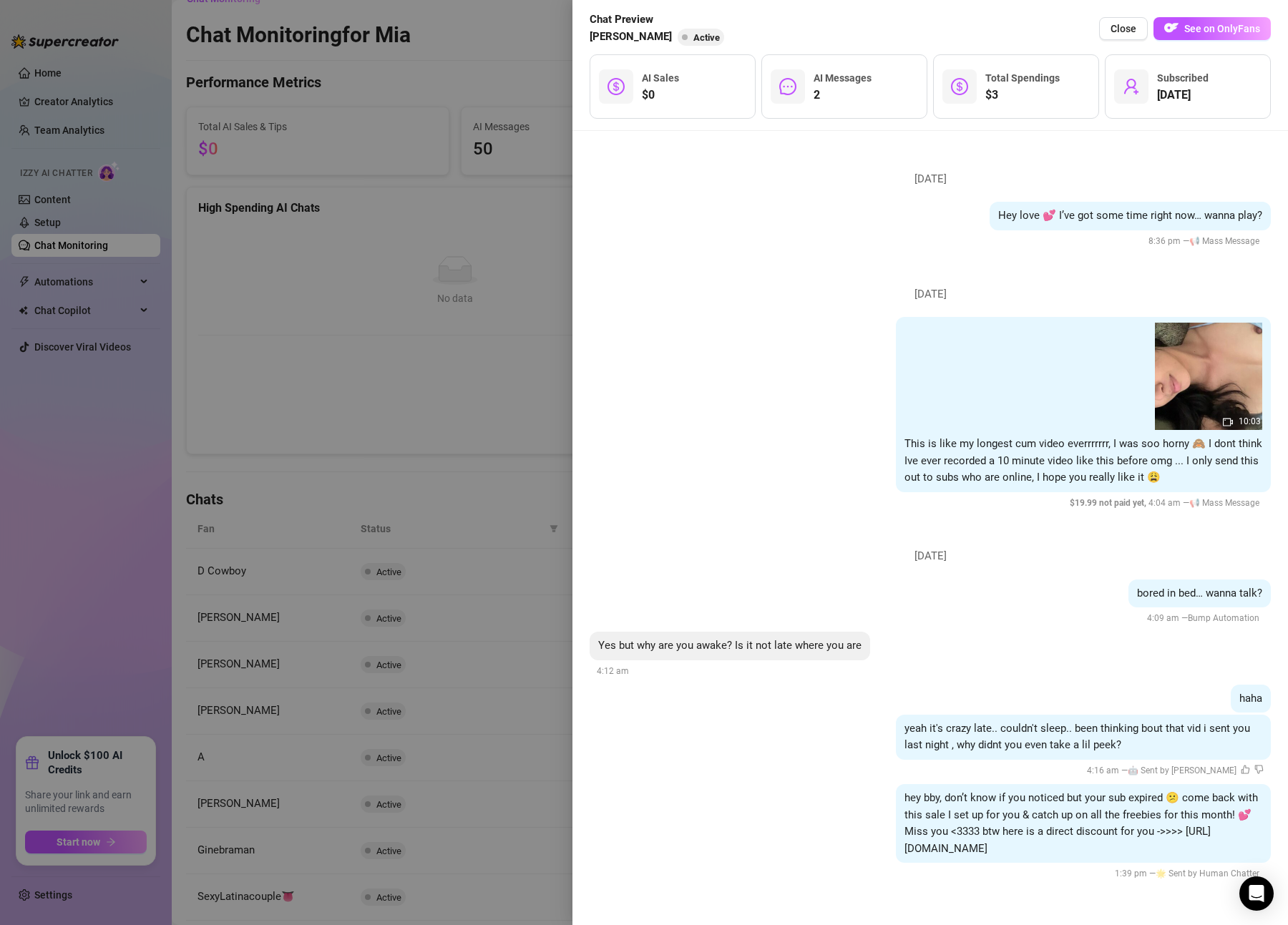
click at [369, 638] on div at bounding box center [644, 462] width 1288 height 925
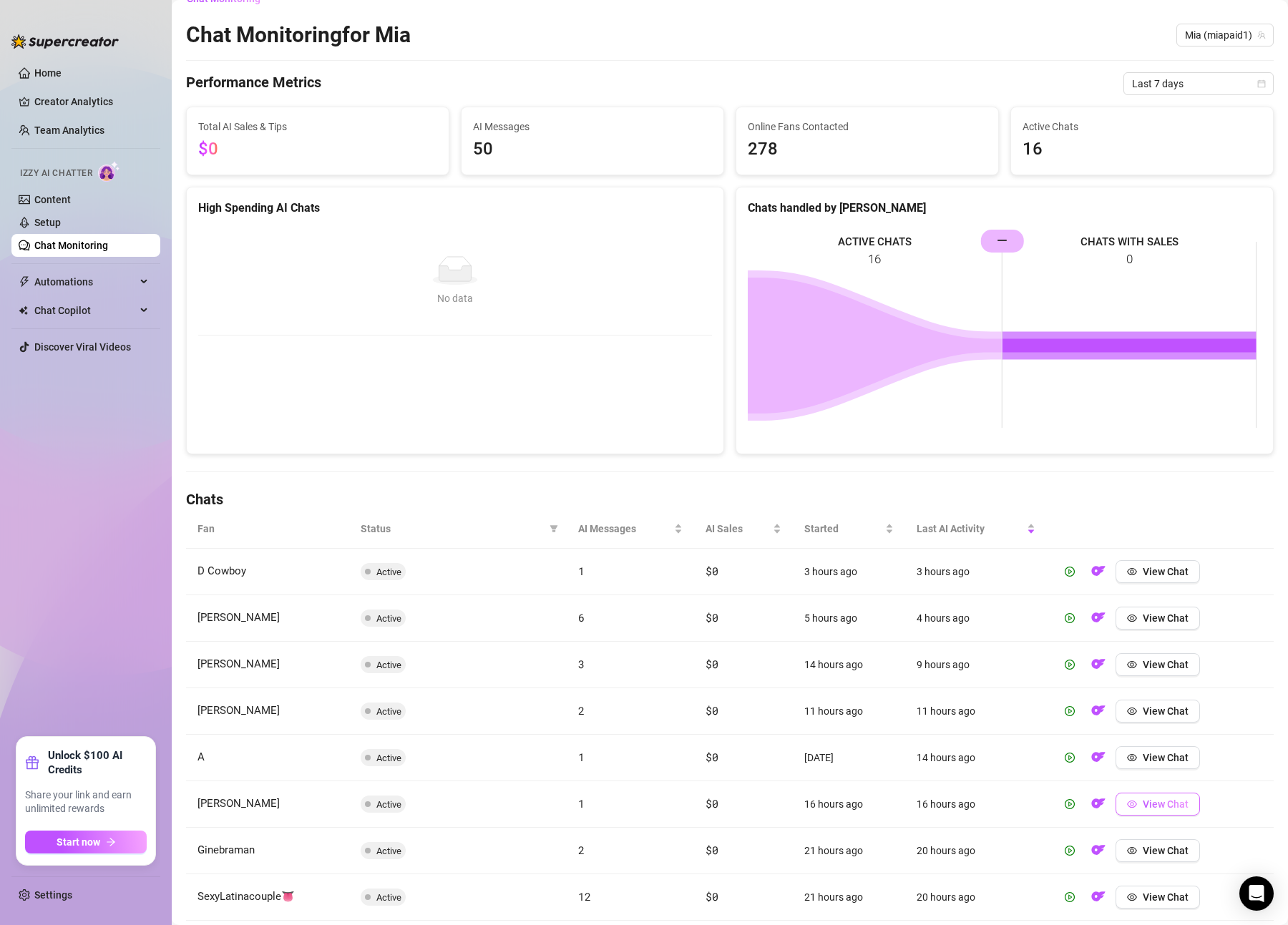
click at [1127, 800] on icon "eye" at bounding box center [1132, 804] width 10 height 10
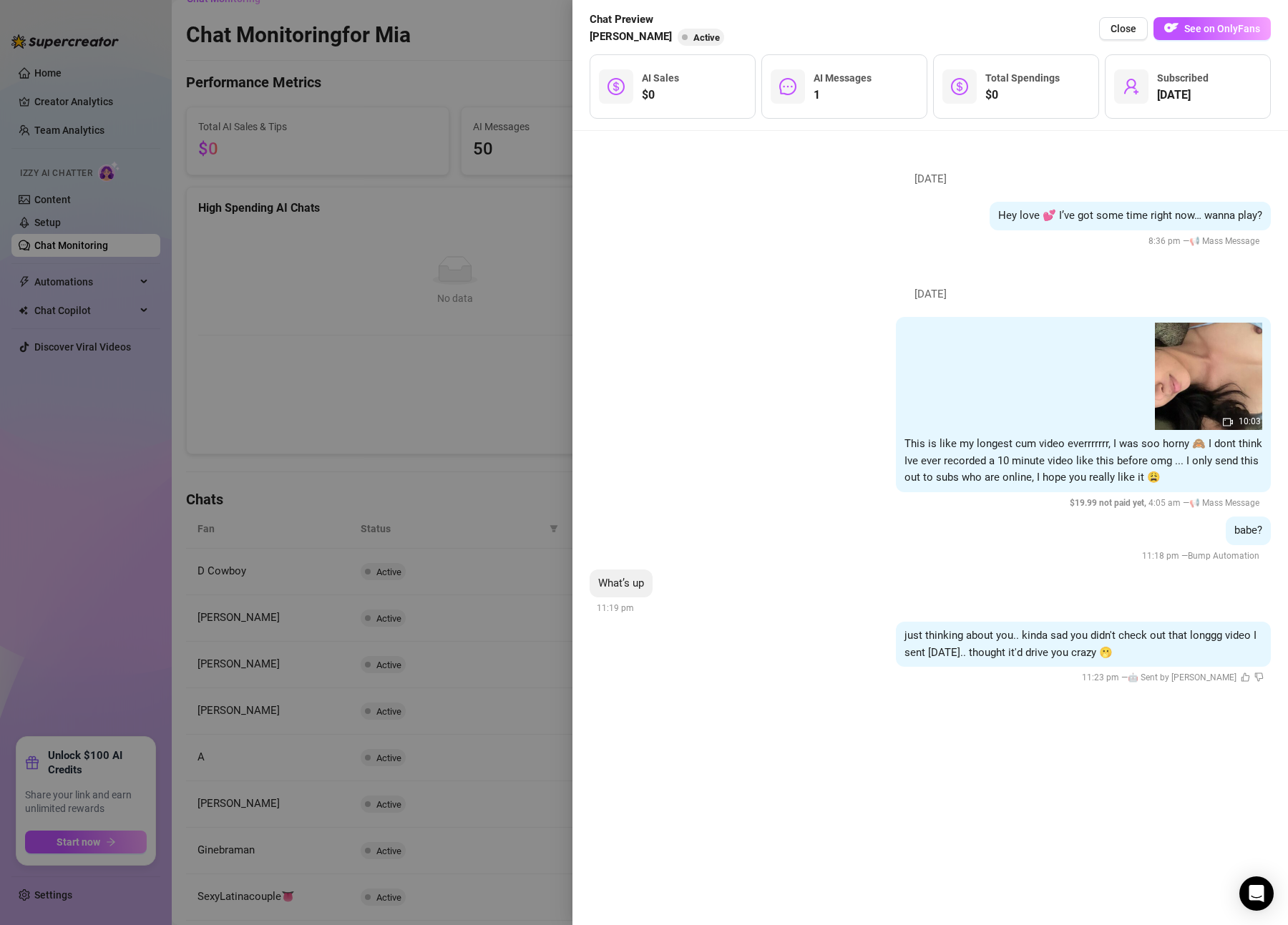
click at [473, 638] on div at bounding box center [644, 462] width 1288 height 925
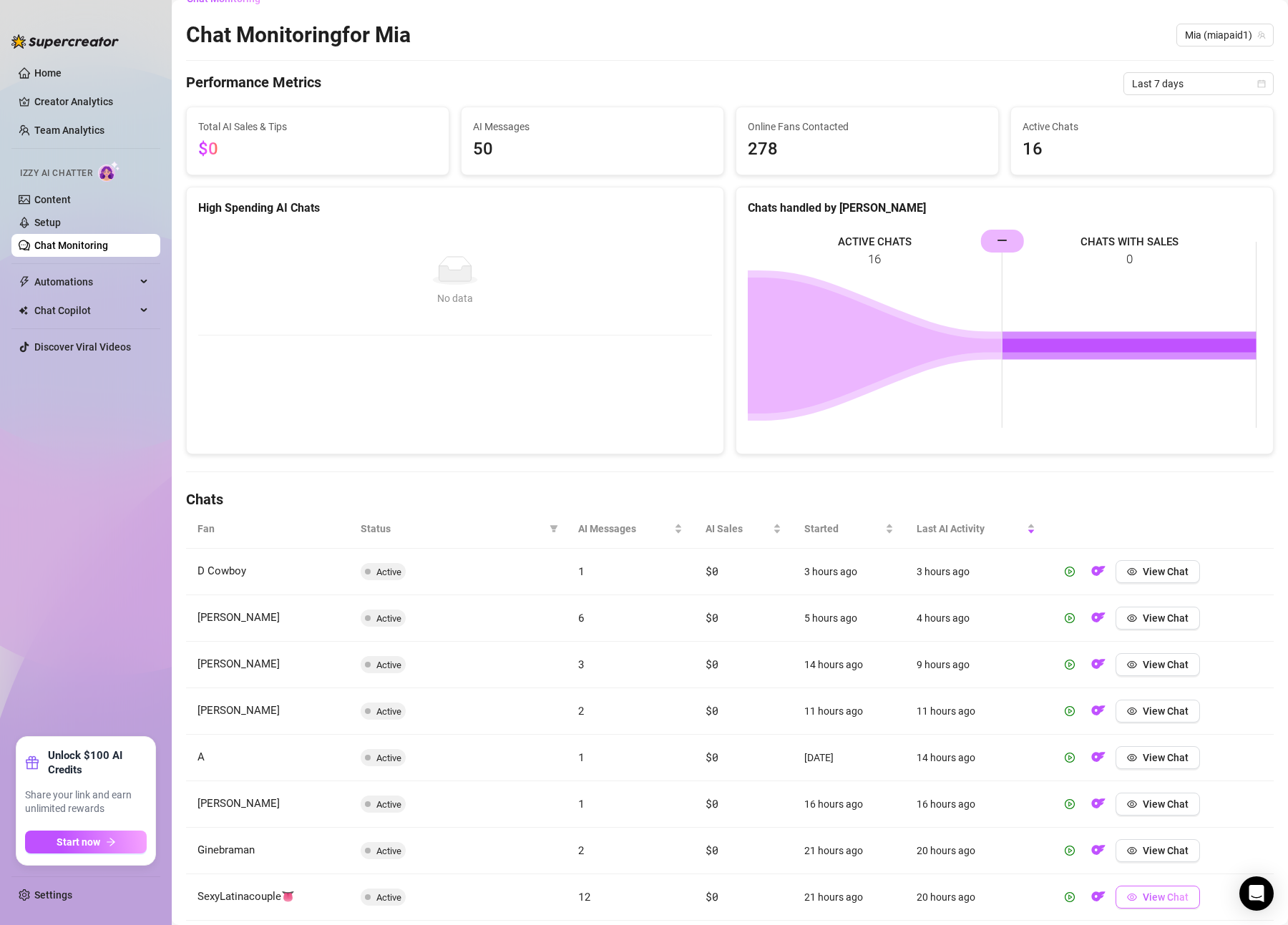
click at [1174, 900] on span "View Chat" at bounding box center [1166, 897] width 46 height 11
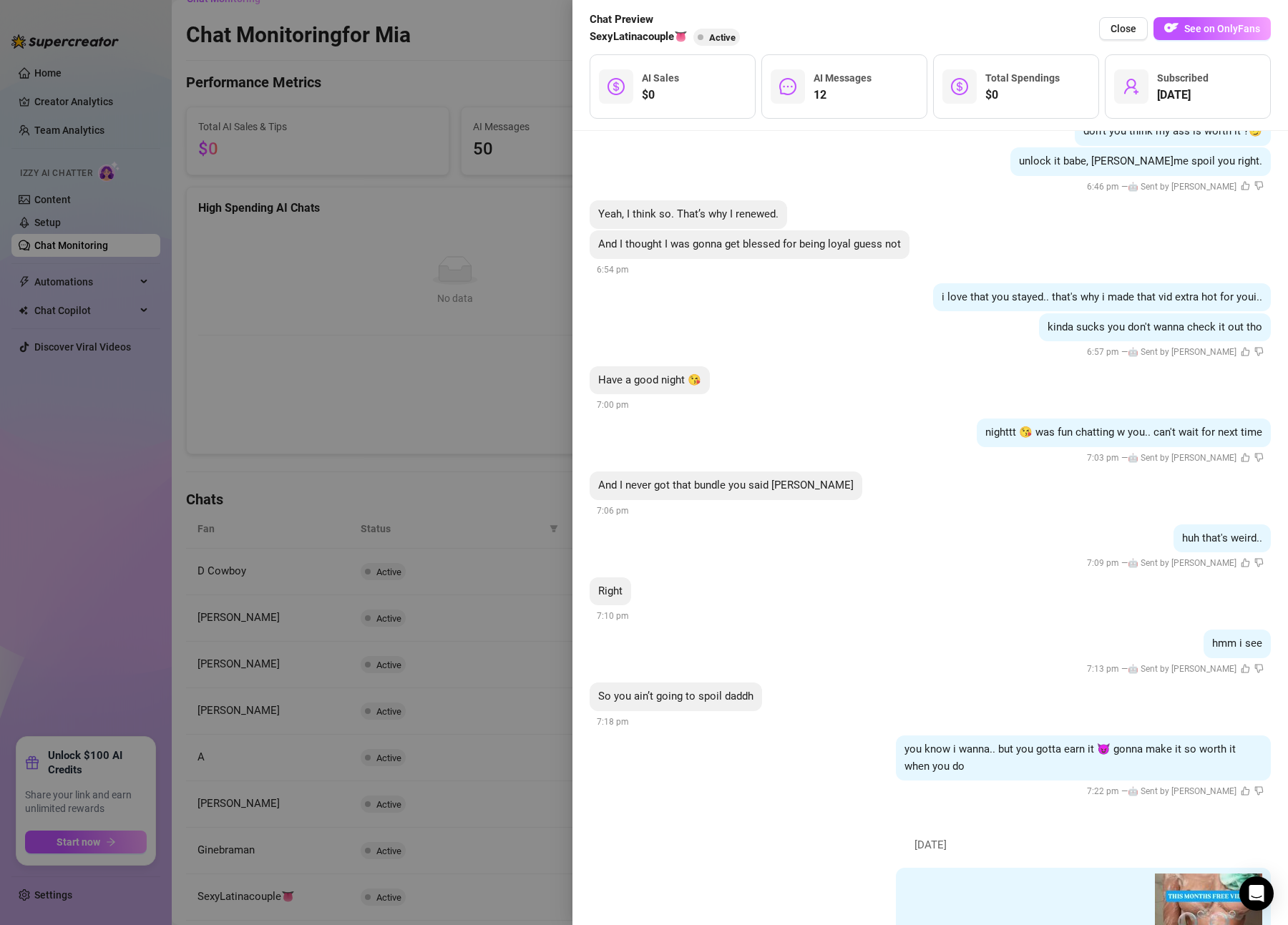
scroll to position [1136, 0]
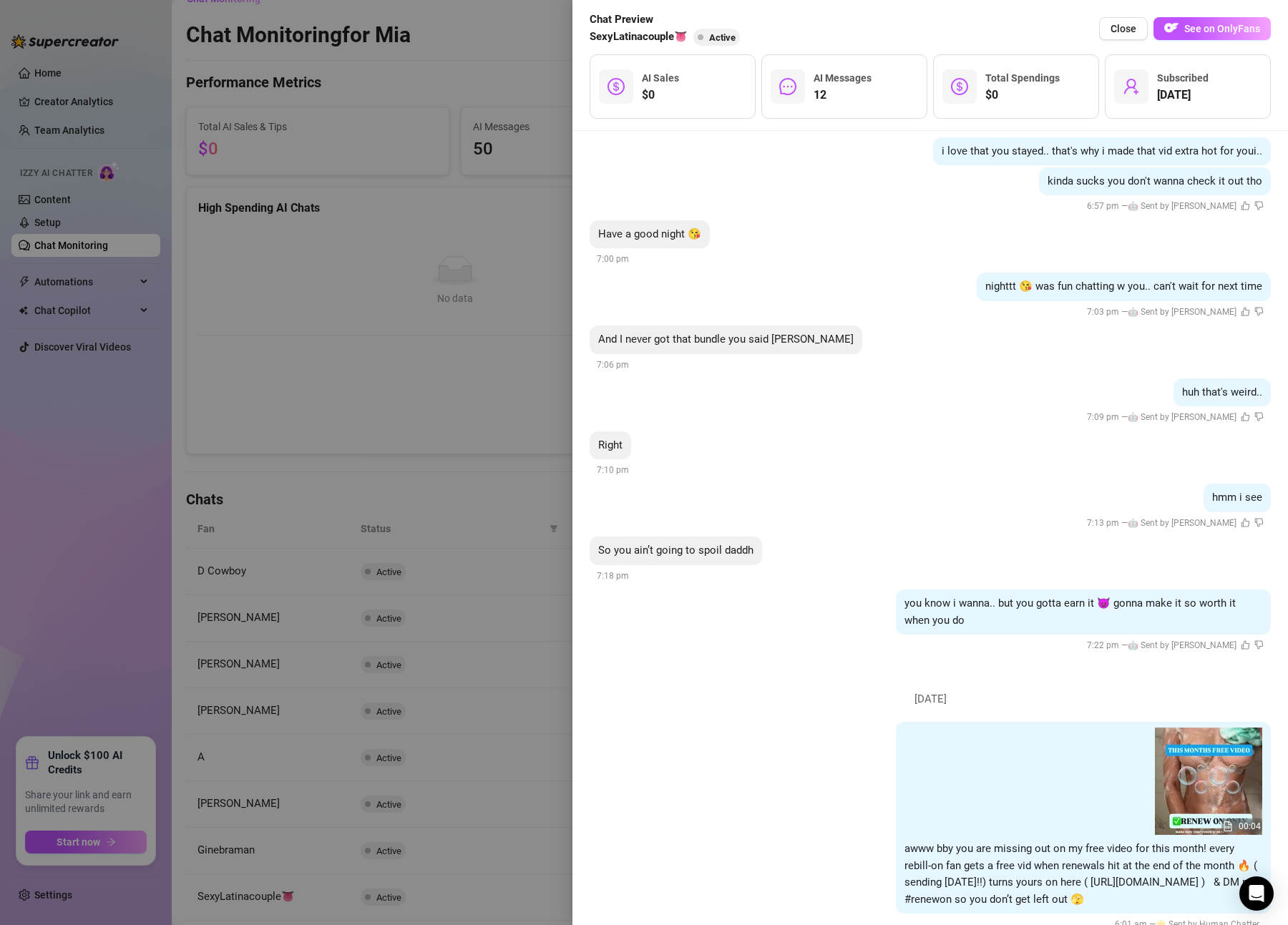
click at [915, 518] on div "hmm i see 7:13 pm — 🤖 Sent by [PERSON_NAME]" at bounding box center [930, 507] width 681 height 47
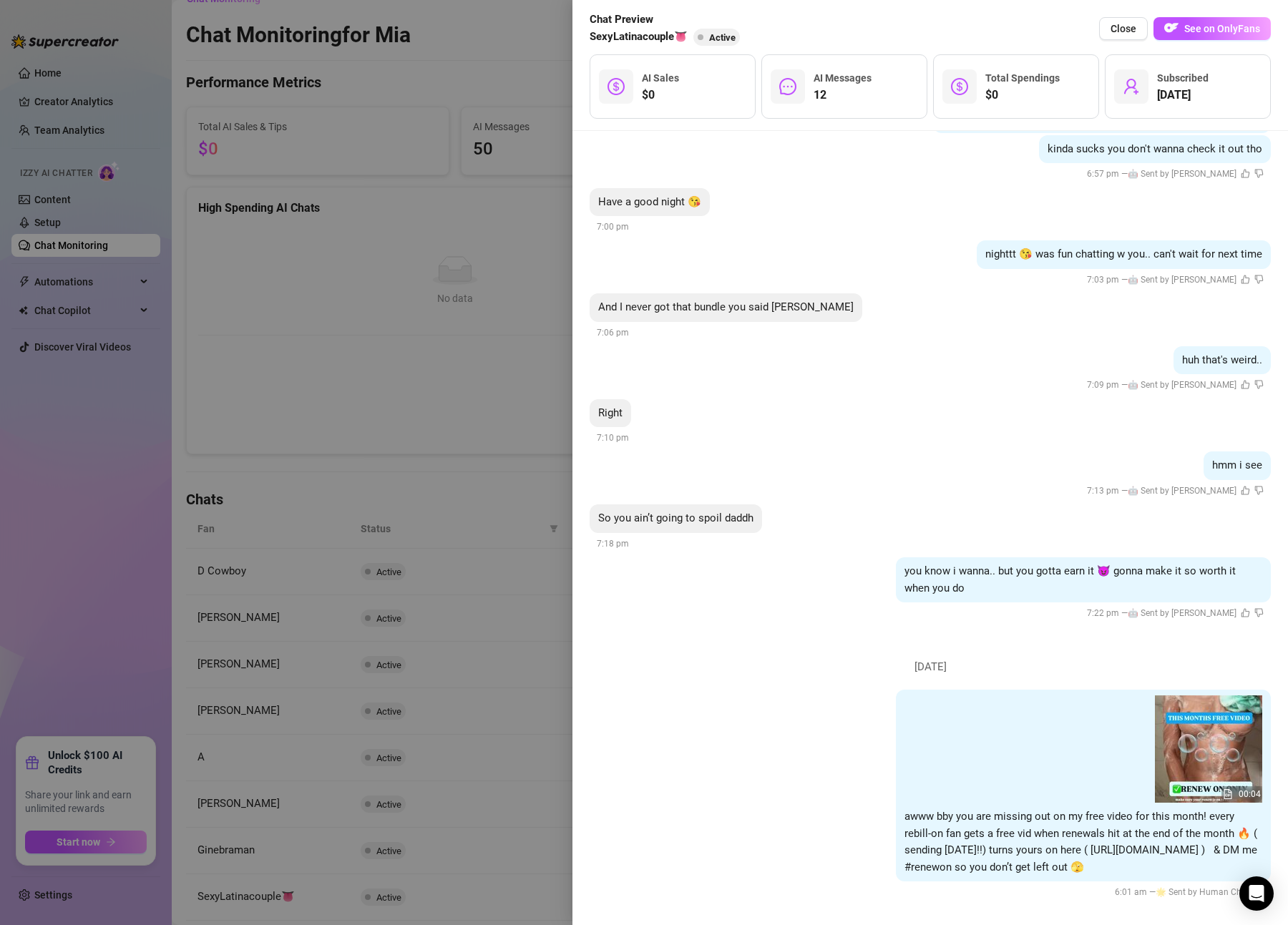
scroll to position [1171, 0]
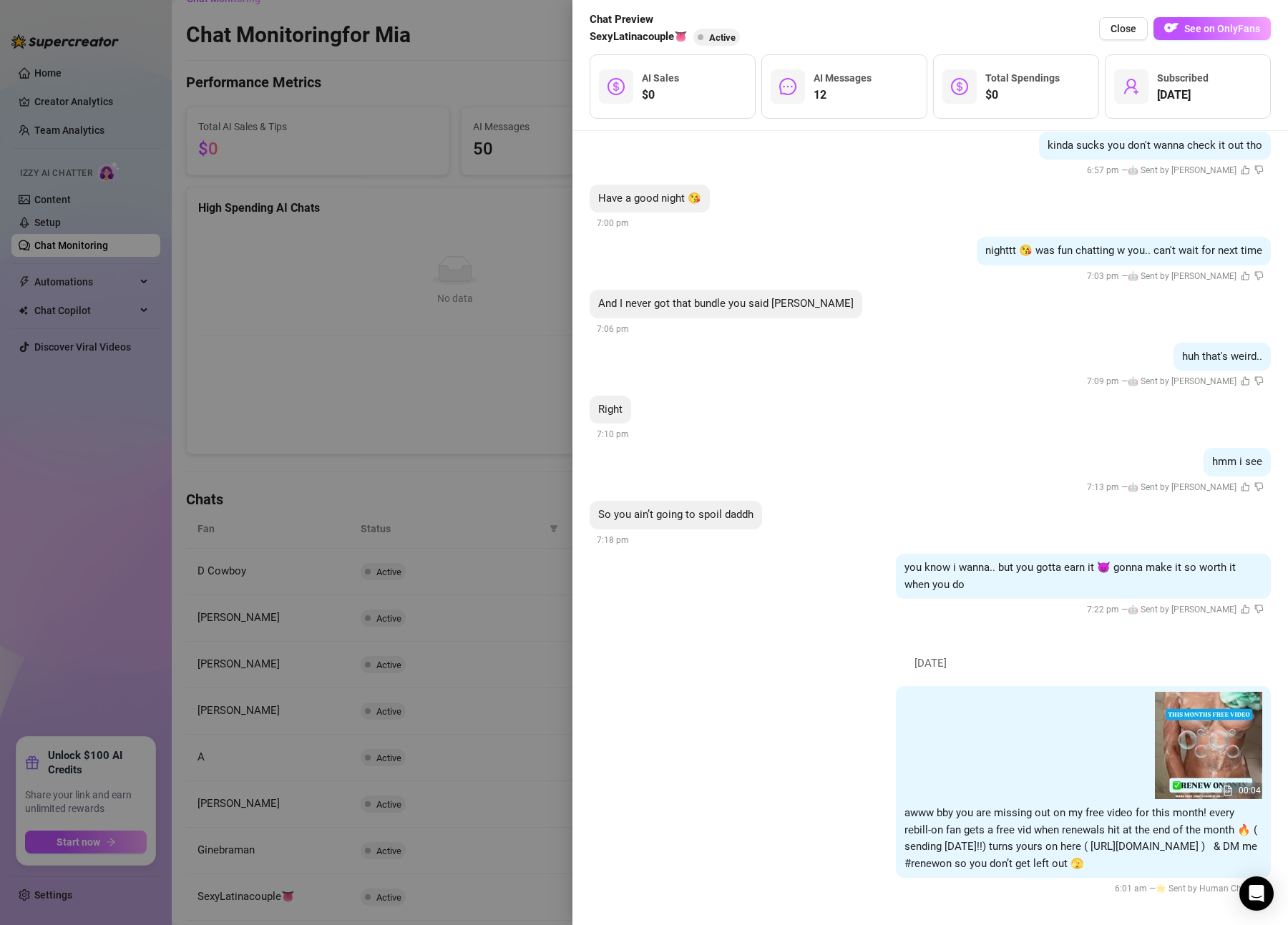
click at [471, 775] on div at bounding box center [644, 462] width 1288 height 925
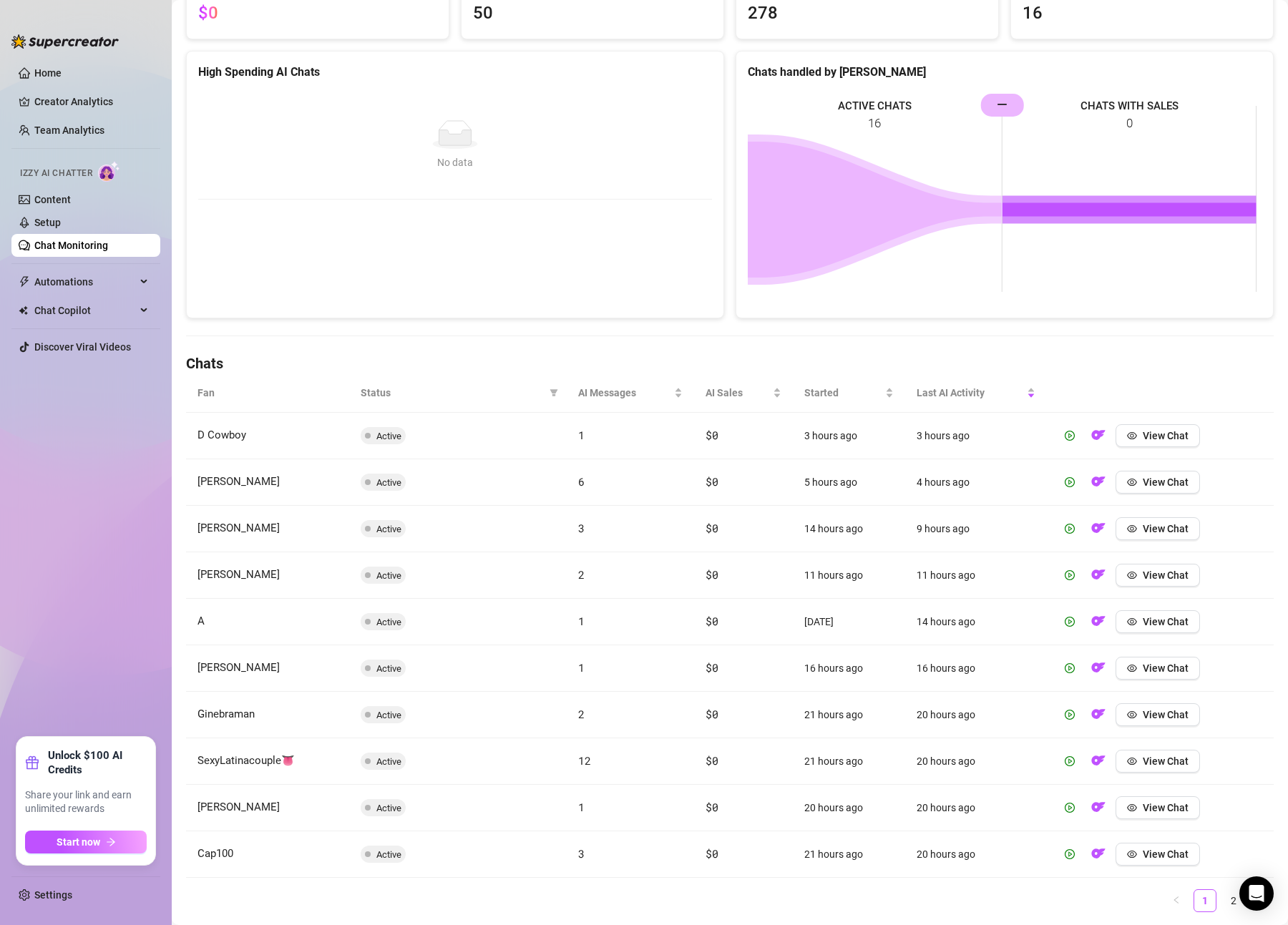
scroll to position [200, 0]
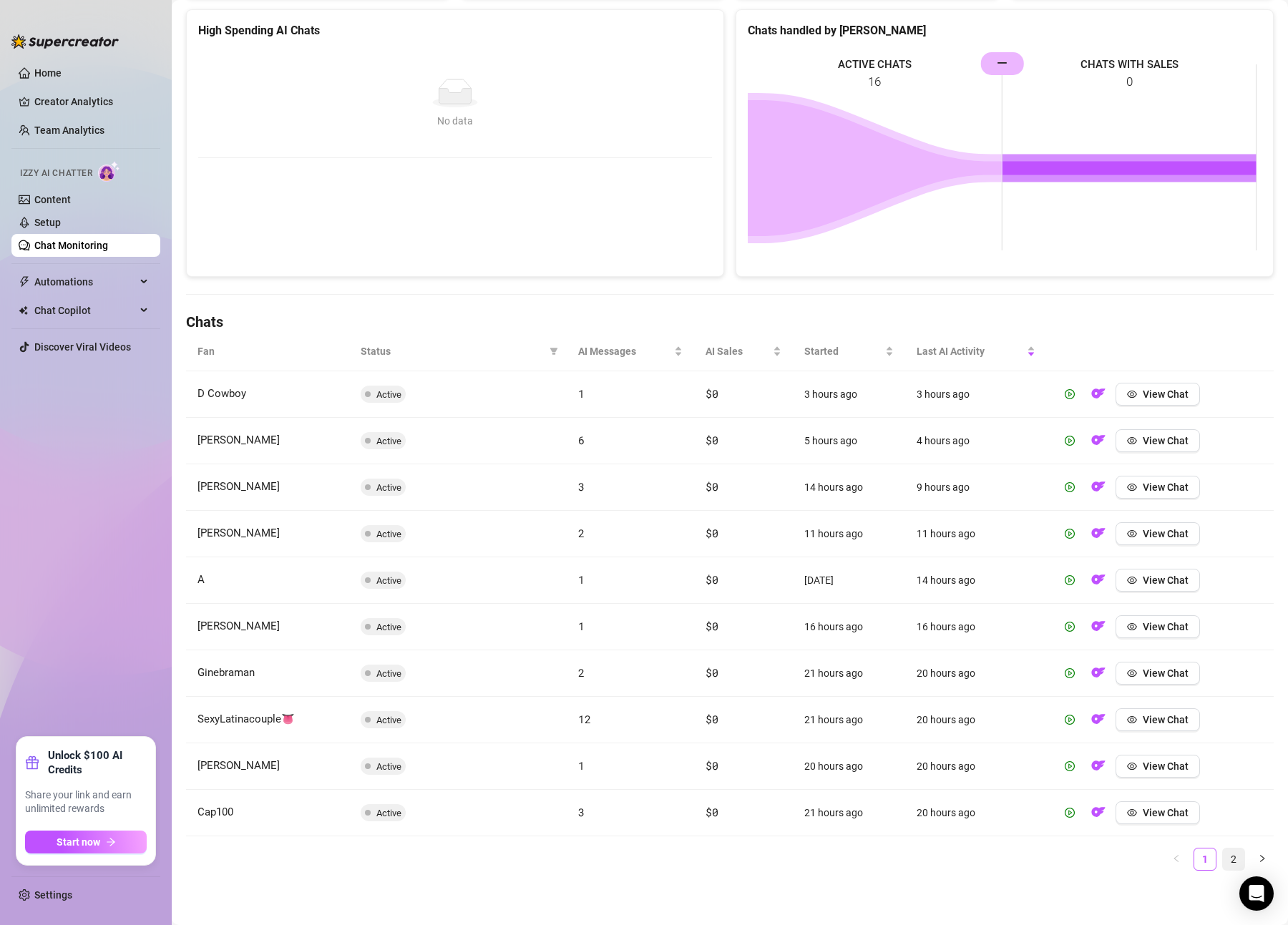
click at [1223, 854] on link "2" at bounding box center [1234, 859] width 22 height 22
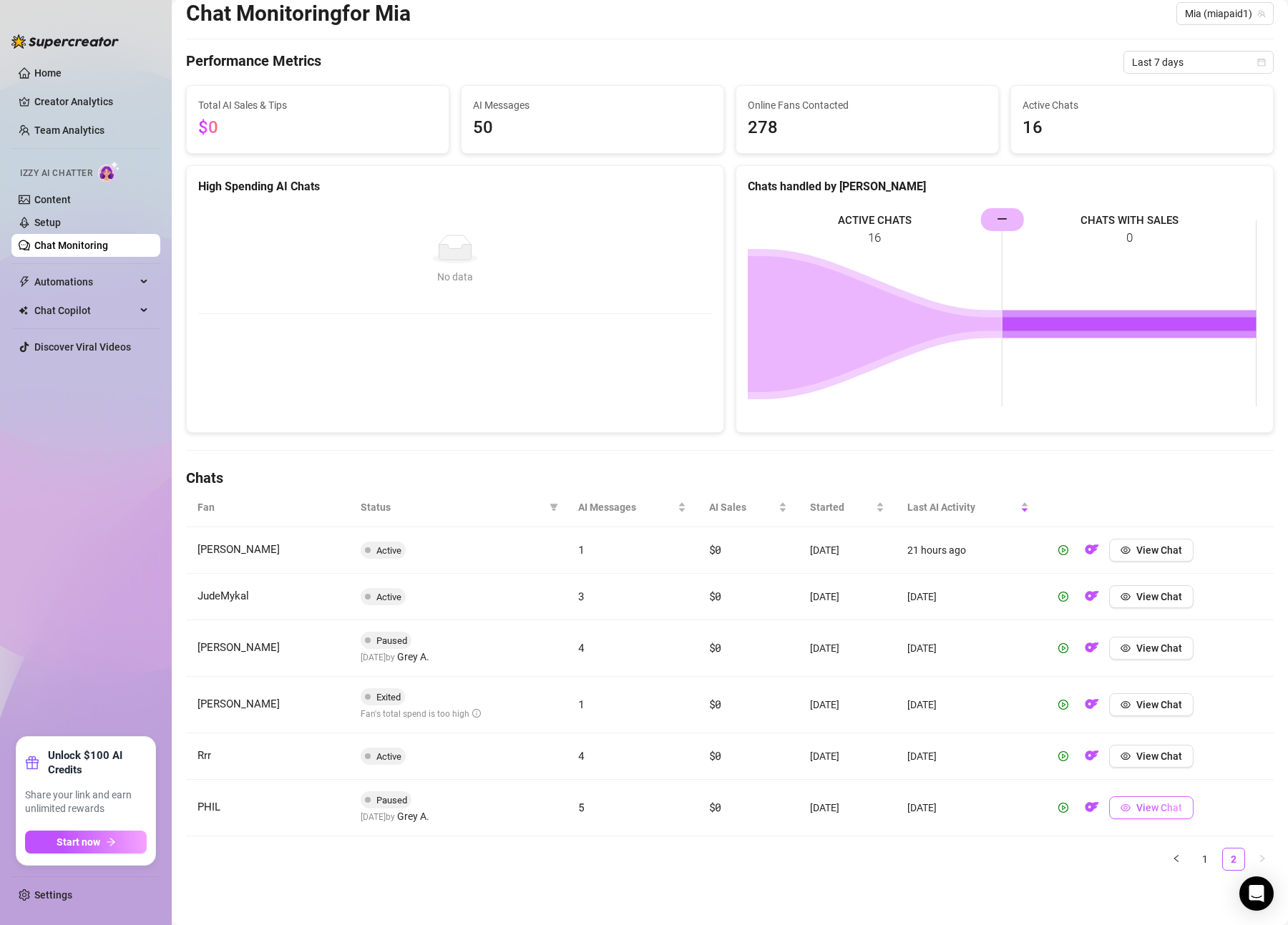
click at [1139, 807] on span "View Chat" at bounding box center [1160, 807] width 46 height 11
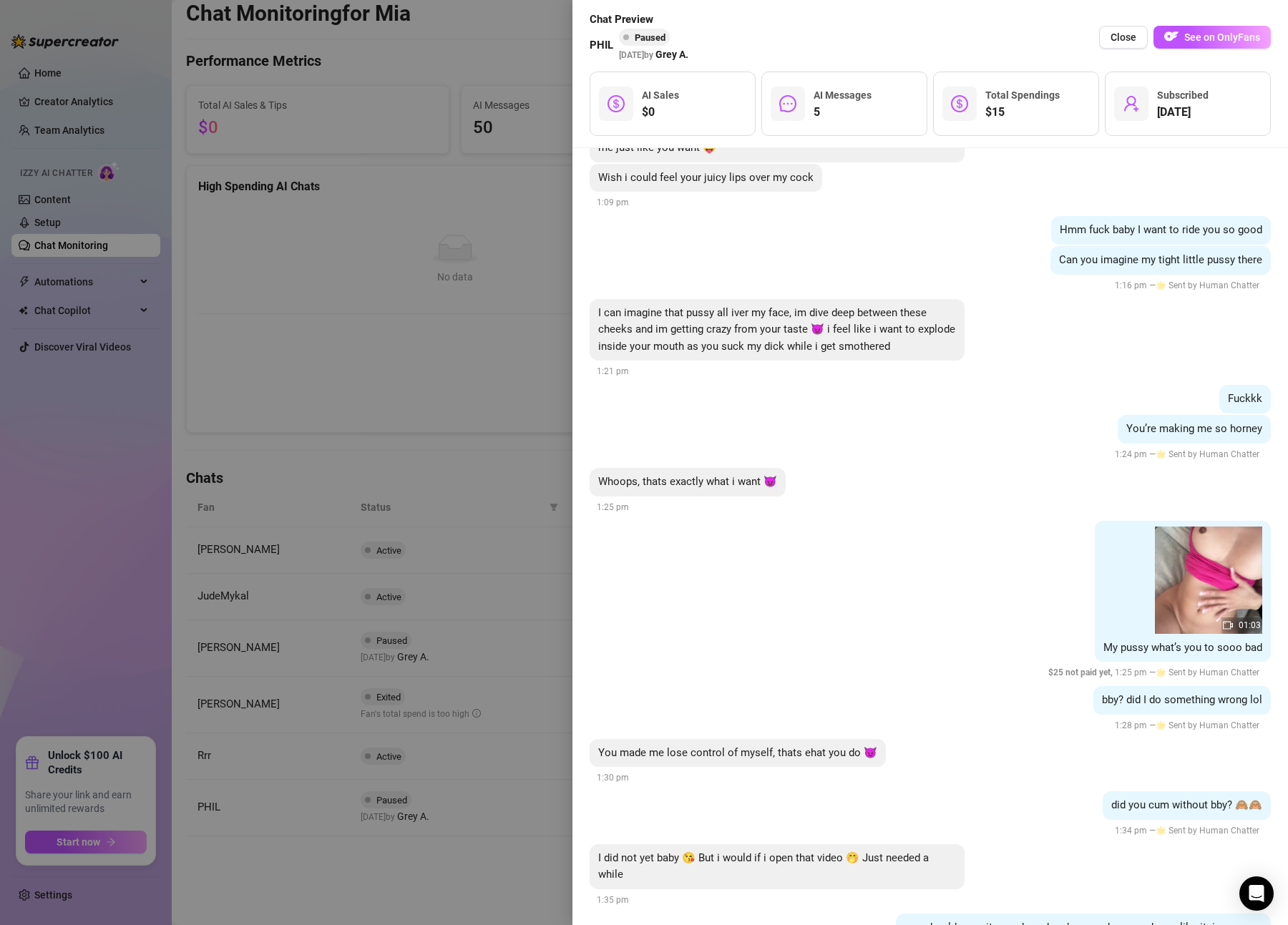
scroll to position [2822, 0]
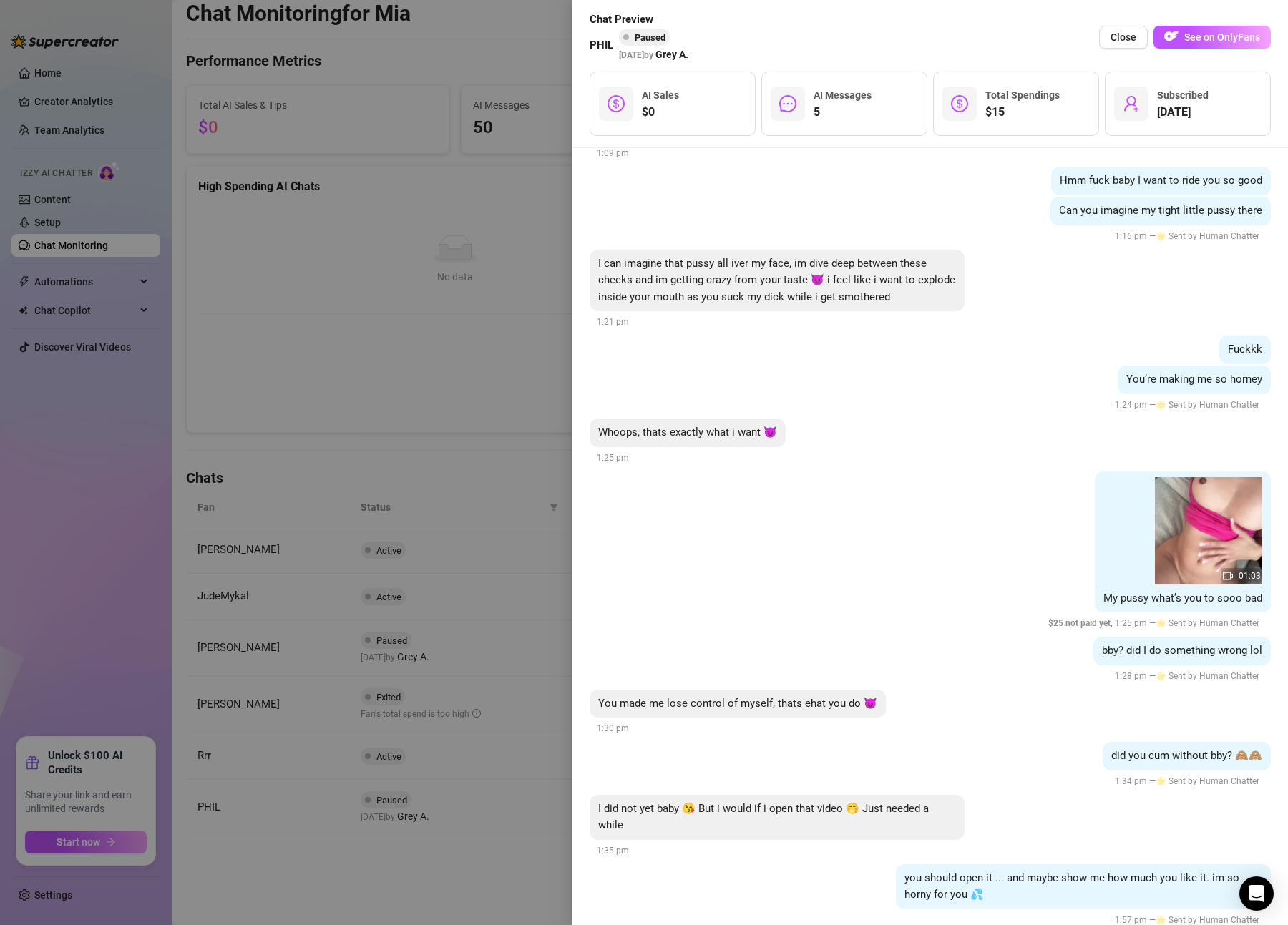
click at [403, 662] on div at bounding box center [644, 462] width 1288 height 925
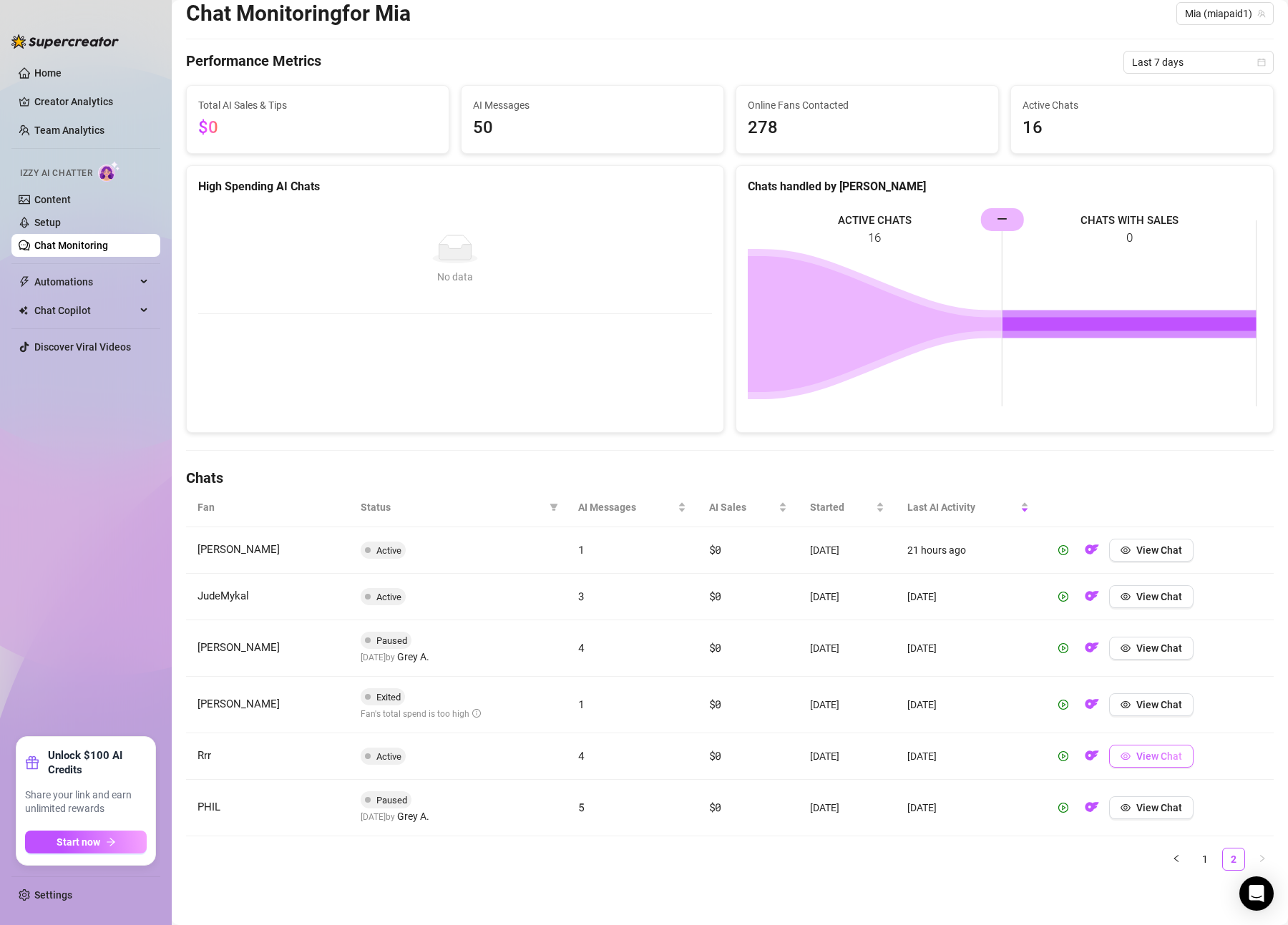
click at [1138, 752] on span "View Chat" at bounding box center [1160, 755] width 46 height 11
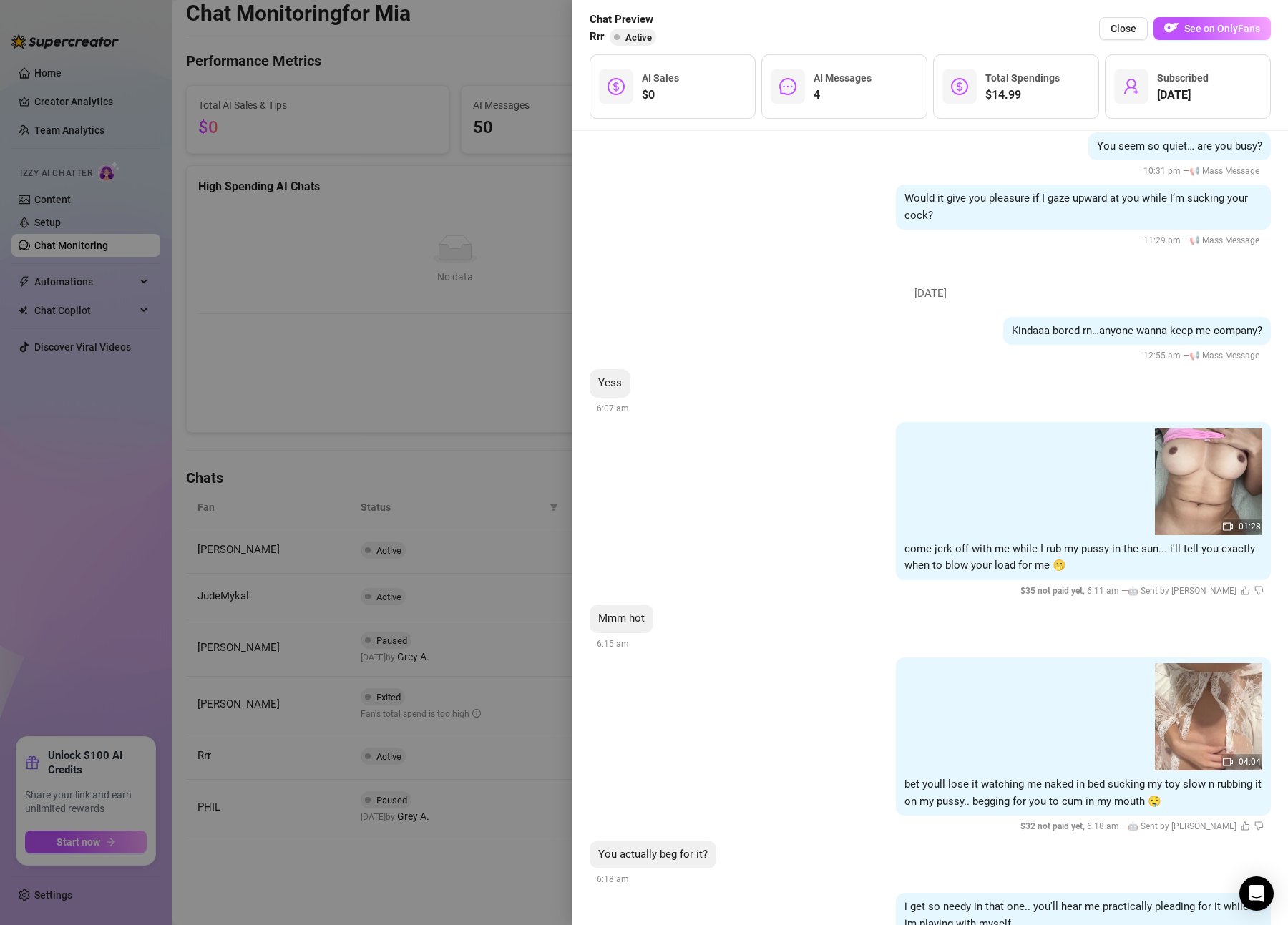
scroll to position [471, 0]
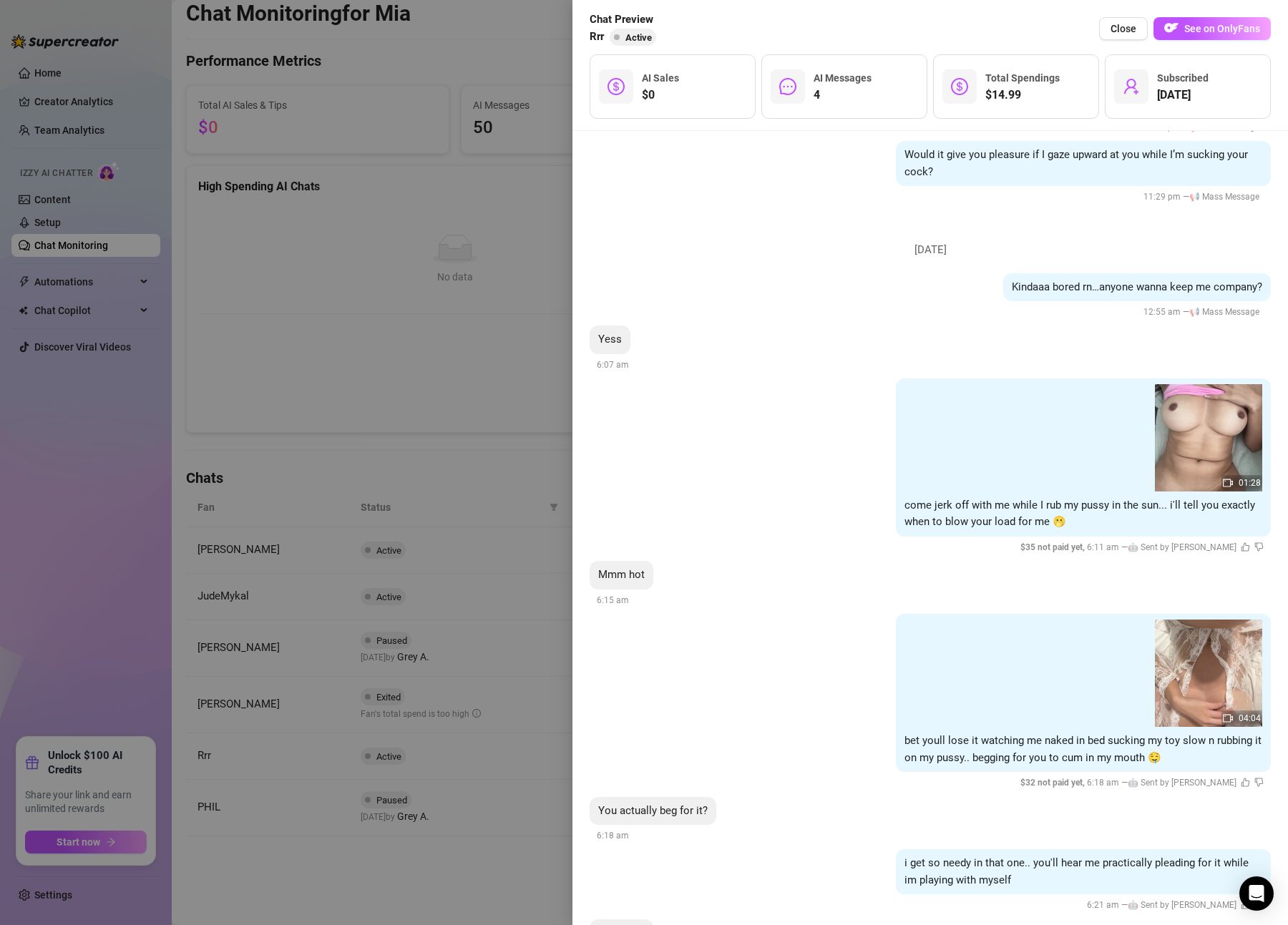
click at [505, 578] on div at bounding box center [644, 462] width 1288 height 925
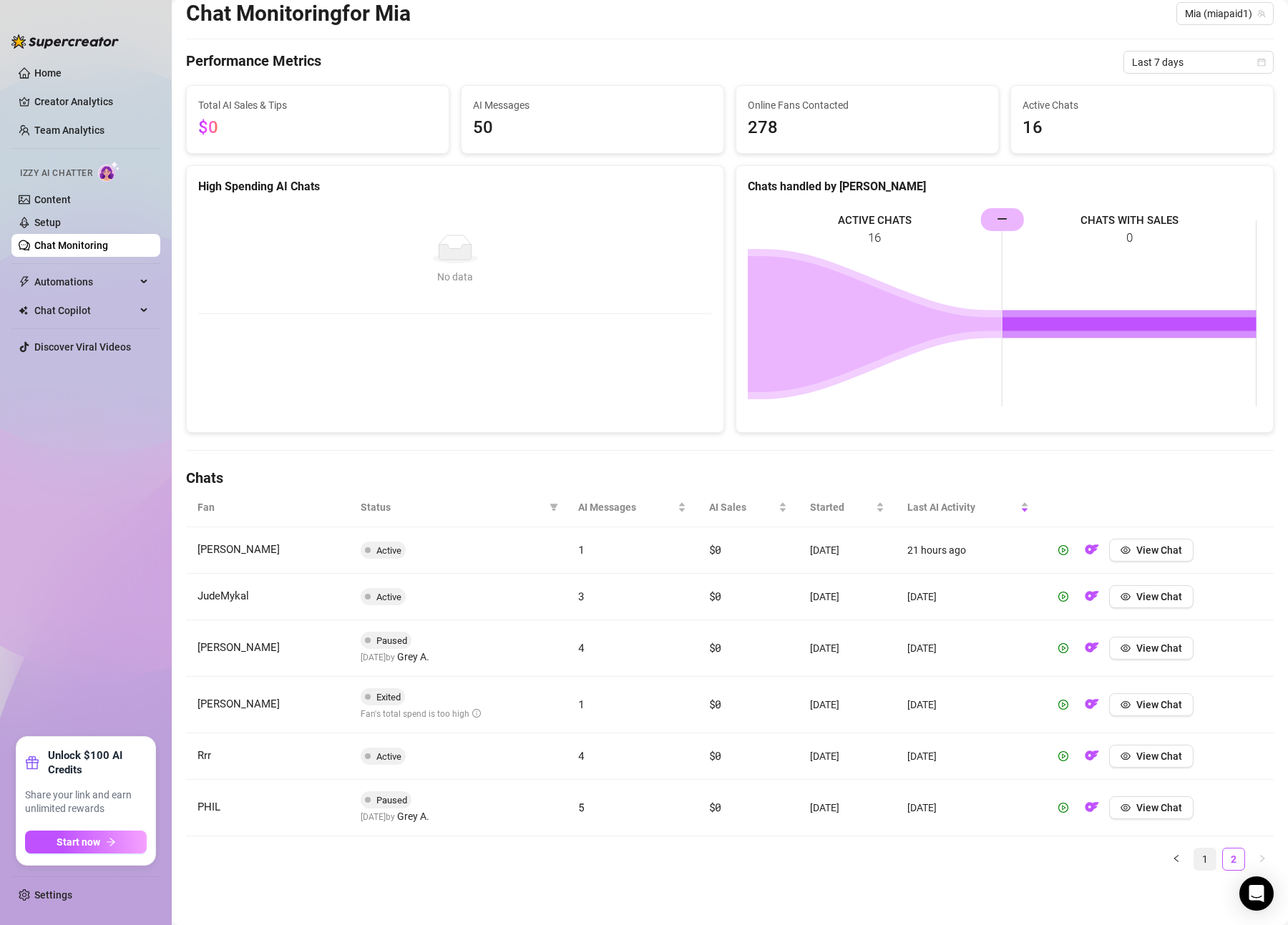
click at [1201, 865] on link "1" at bounding box center [1205, 859] width 22 height 22
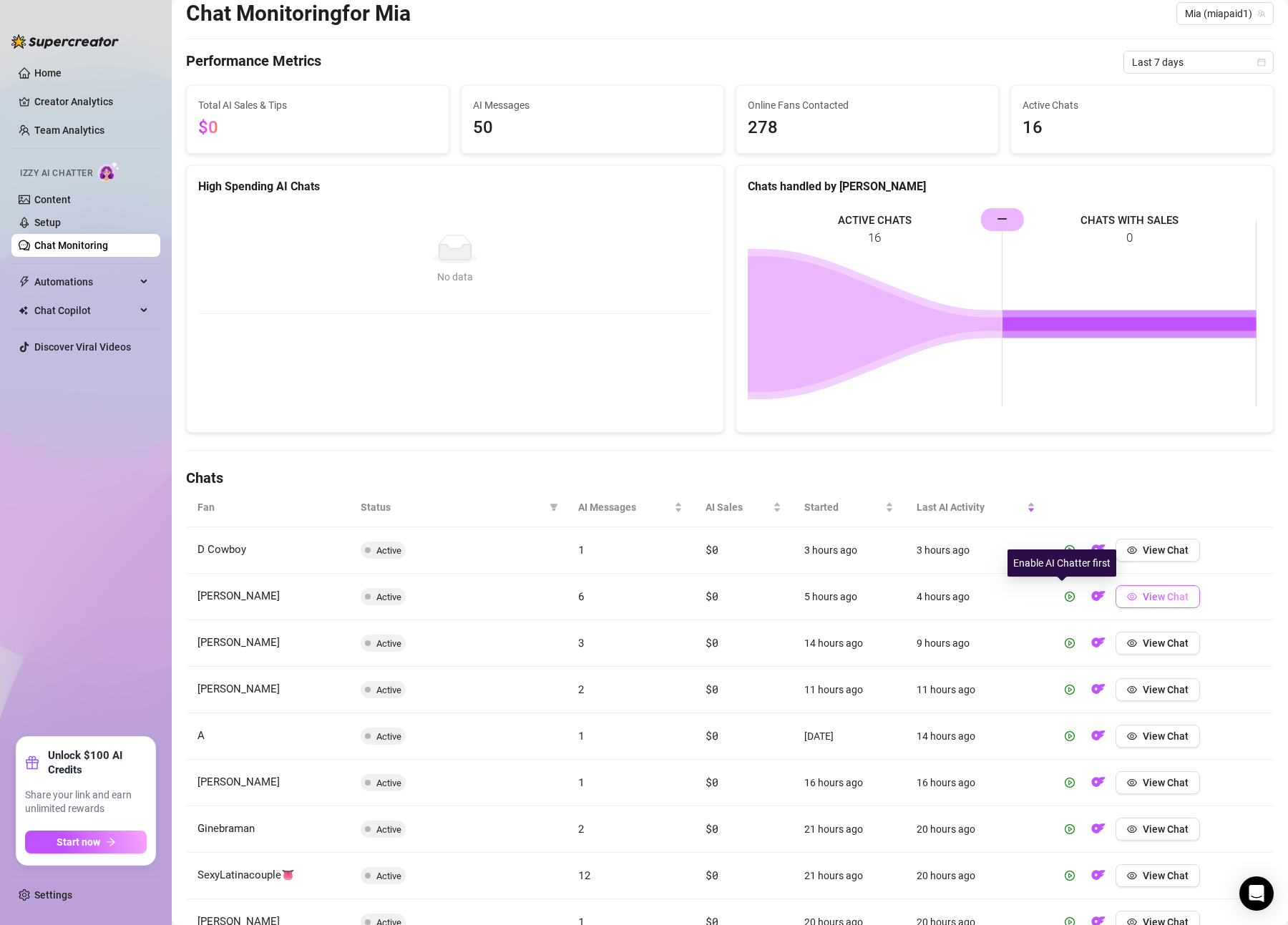
click at [1141, 586] on button "View Chat" at bounding box center [1158, 596] width 84 height 23
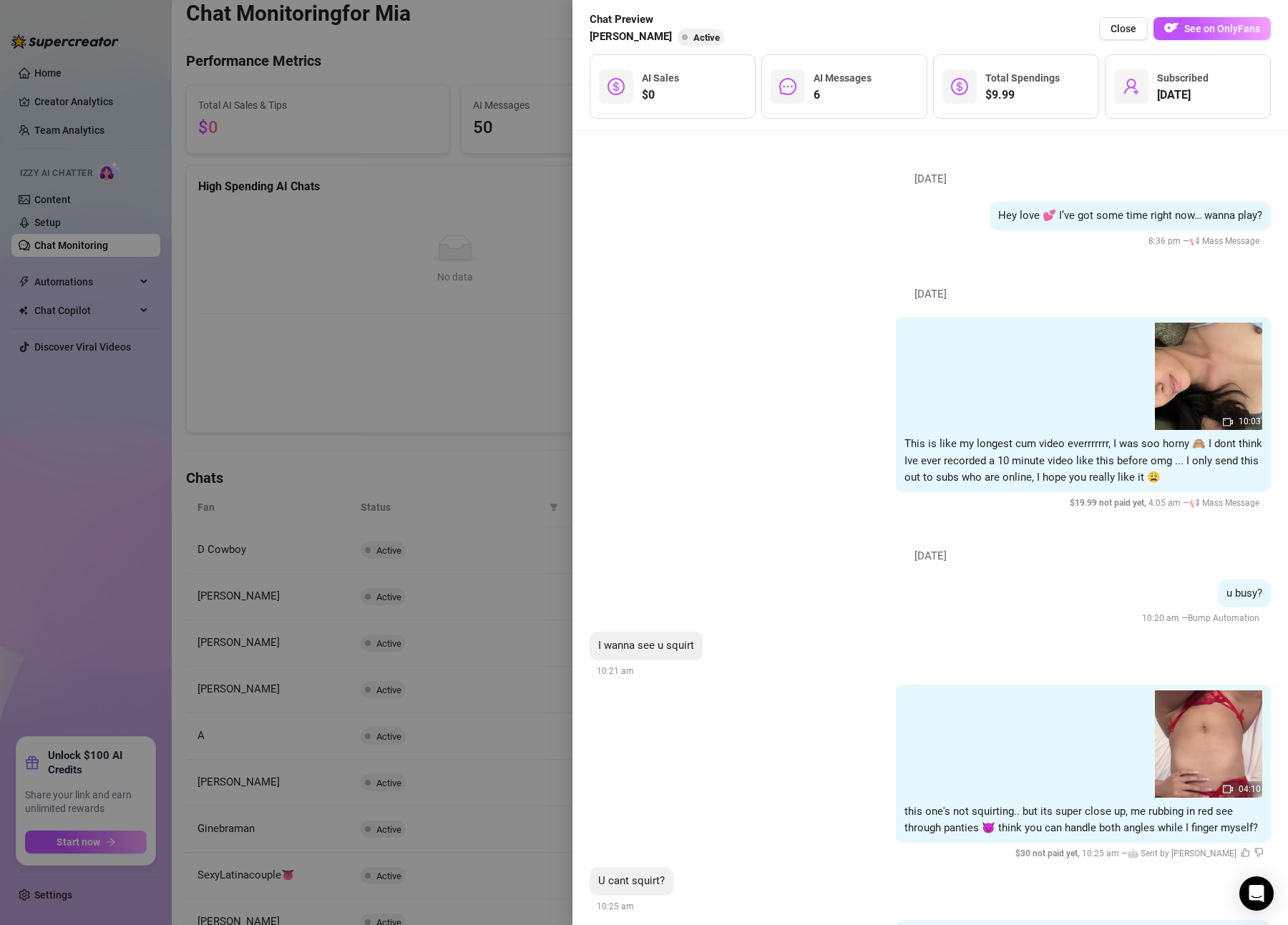
click at [508, 530] on div at bounding box center [644, 462] width 1288 height 925
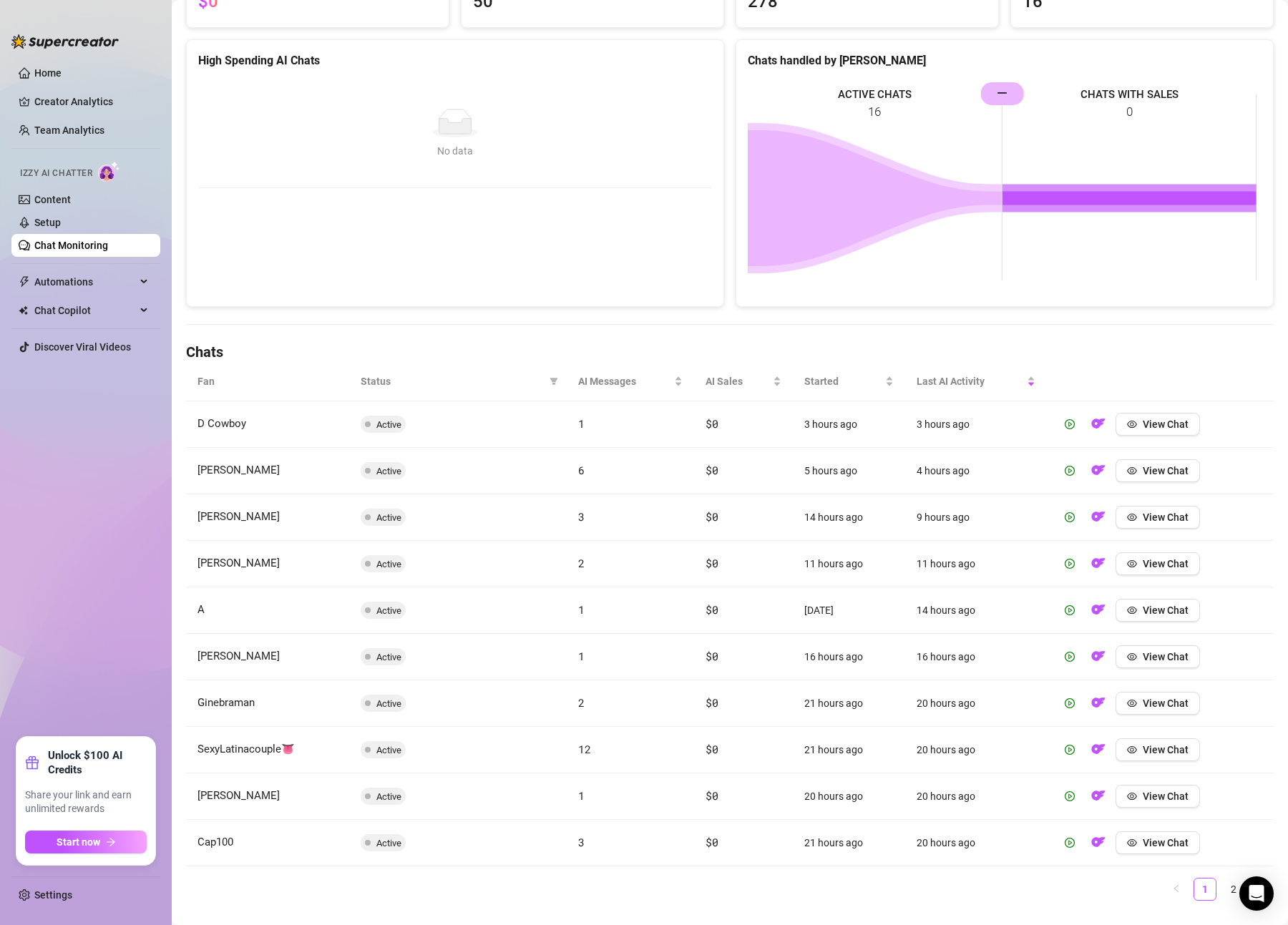
scroll to position [200, 0]
